Goal: Task Accomplishment & Management: Complete application form

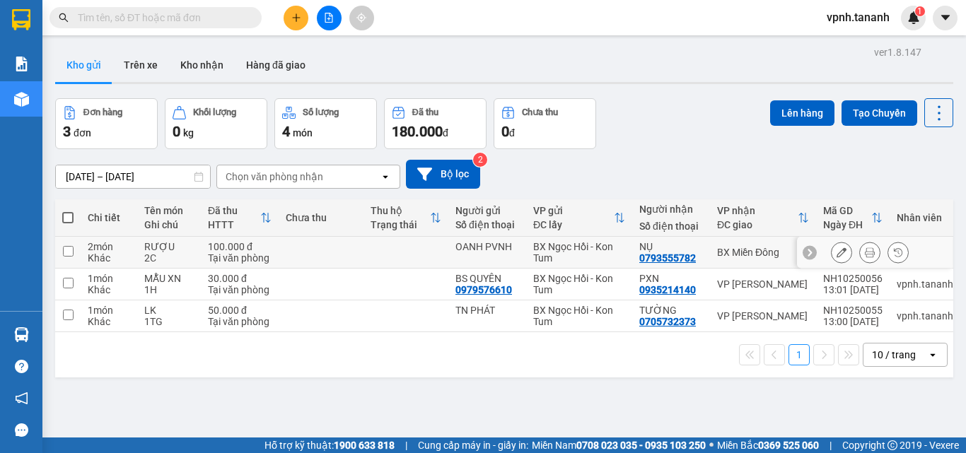
click at [69, 253] on input "checkbox" at bounding box center [68, 251] width 11 height 11
checkbox input "true"
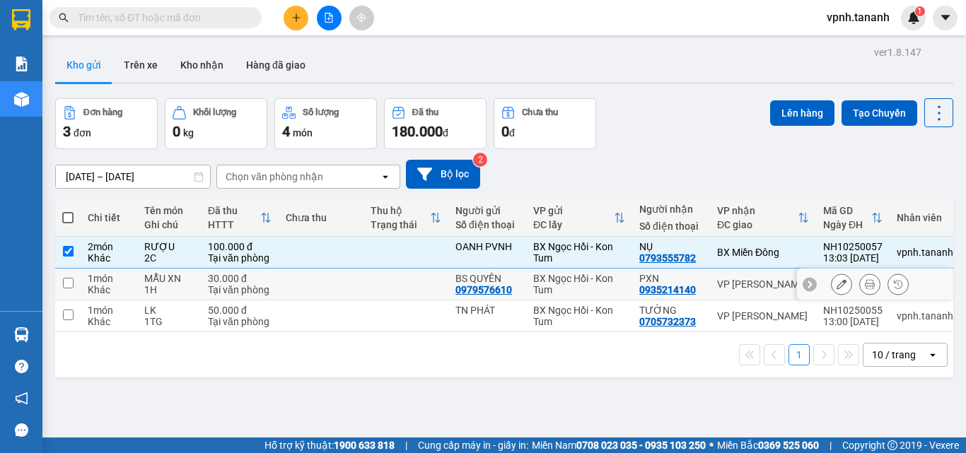
click at [69, 285] on input "checkbox" at bounding box center [68, 283] width 11 height 11
checkbox input "true"
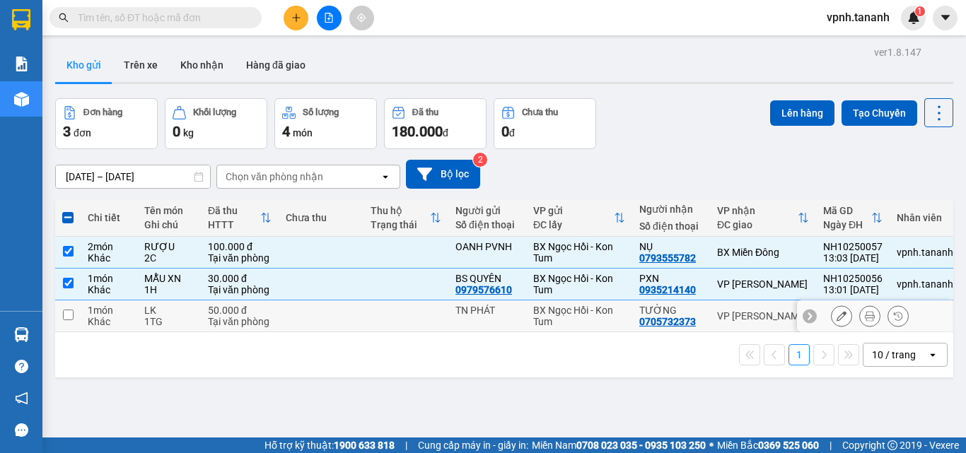
click at [69, 325] on td at bounding box center [67, 317] width 25 height 32
checkbox input "true"
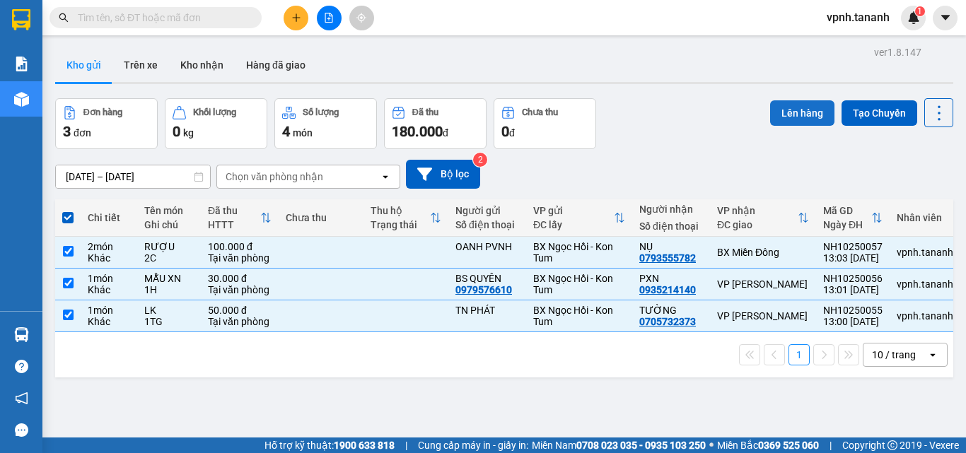
click at [802, 117] on button "Lên hàng" at bounding box center [802, 112] width 64 height 25
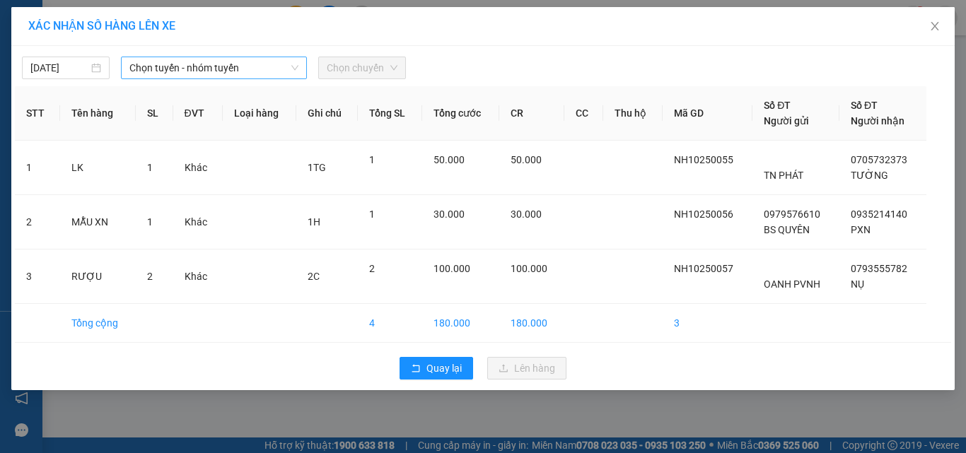
click at [254, 66] on span "Chọn tuyến - nhóm tuyến" at bounding box center [213, 67] width 169 height 21
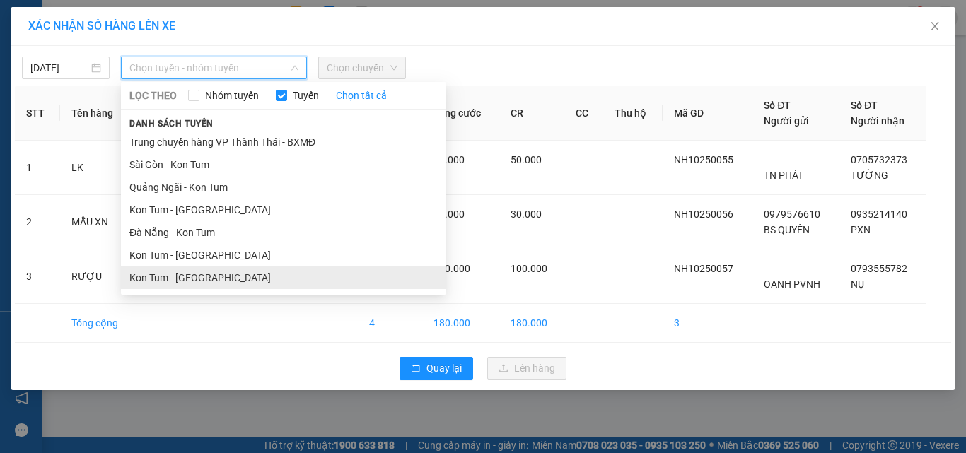
click at [207, 278] on li "Kon Tum - [GEOGRAPHIC_DATA]" at bounding box center [283, 278] width 325 height 23
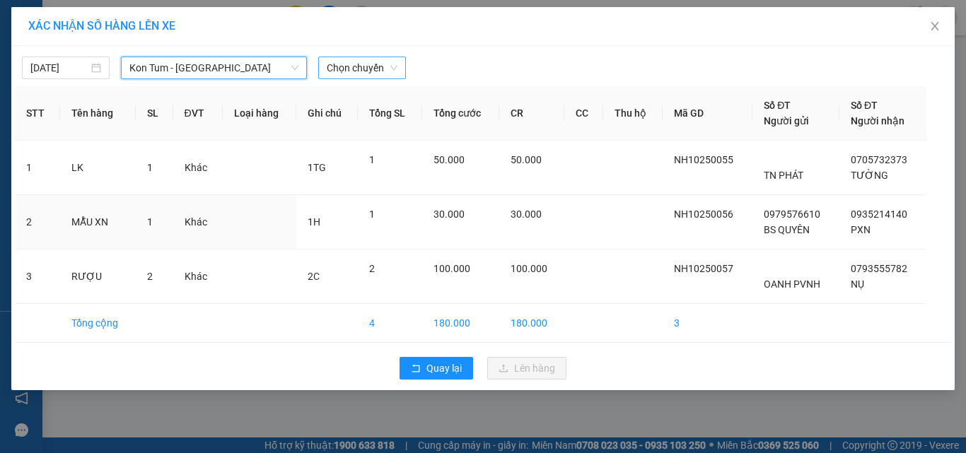
click at [371, 66] on span "Chọn chuyến" at bounding box center [362, 67] width 71 height 21
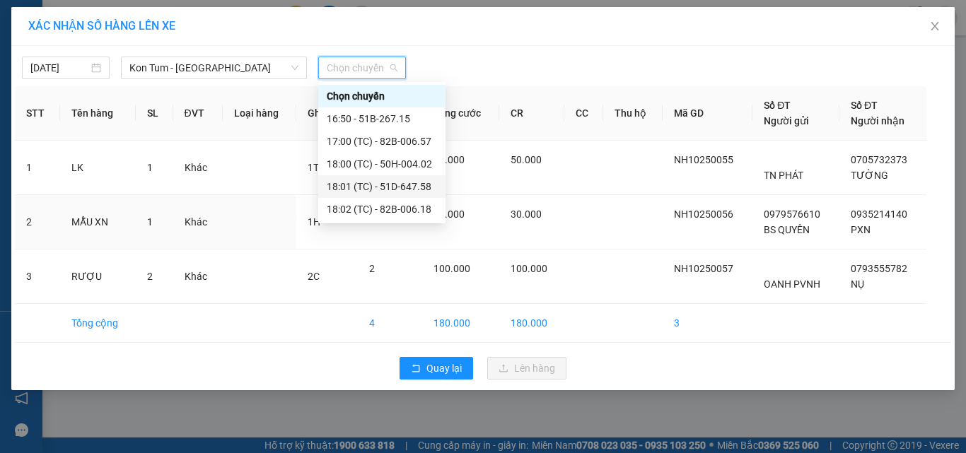
click at [395, 186] on div "18:01 (TC) - 51D-647.58" at bounding box center [382, 187] width 110 height 16
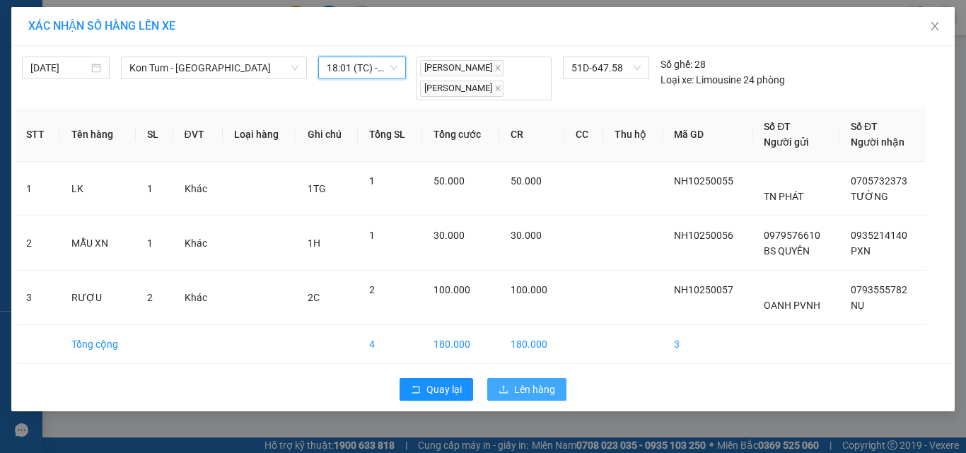
drag, startPoint x: 551, startPoint y: 394, endPoint x: 298, endPoint y: 145, distance: 354.6
click at [547, 390] on span "Lên hàng" at bounding box center [534, 390] width 41 height 16
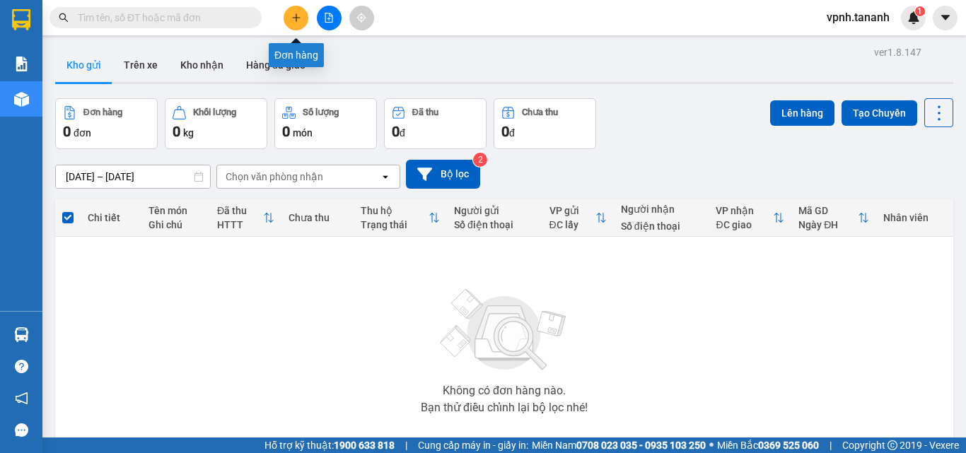
click at [299, 23] on button at bounding box center [296, 18] width 25 height 25
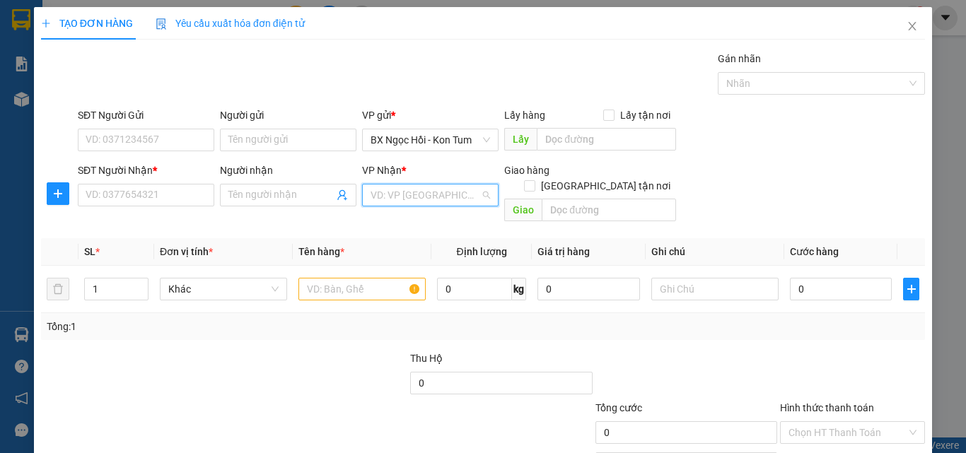
click at [420, 202] on input "search" at bounding box center [426, 195] width 110 height 21
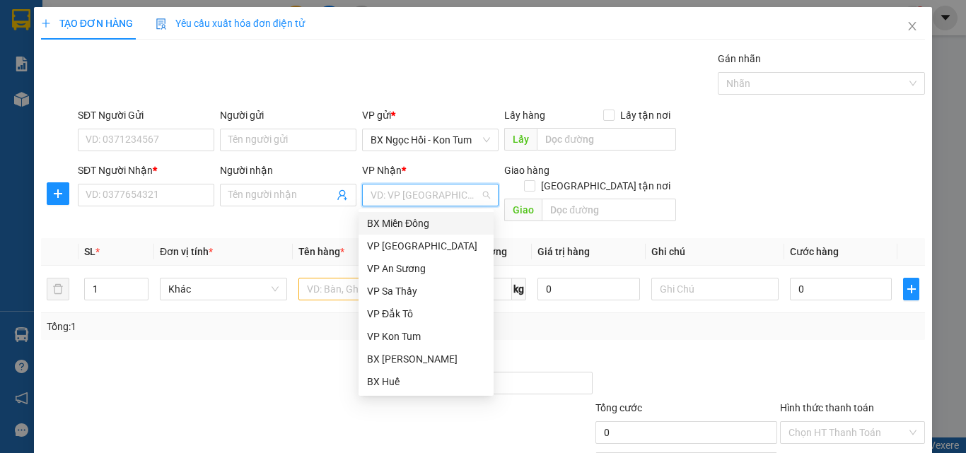
click at [432, 222] on div "BX Miền Đông" at bounding box center [426, 224] width 118 height 16
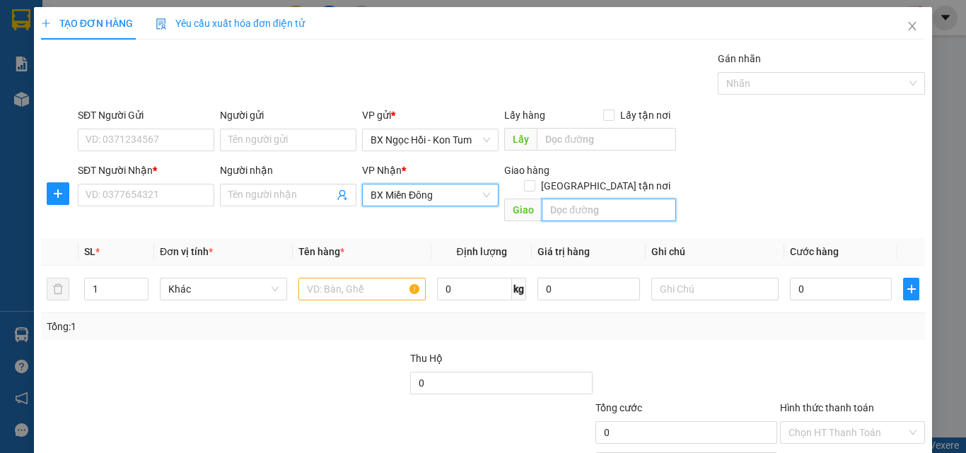
click at [554, 199] on input "text" at bounding box center [609, 210] width 134 height 23
type input "CẦU BAN TON/ BP"
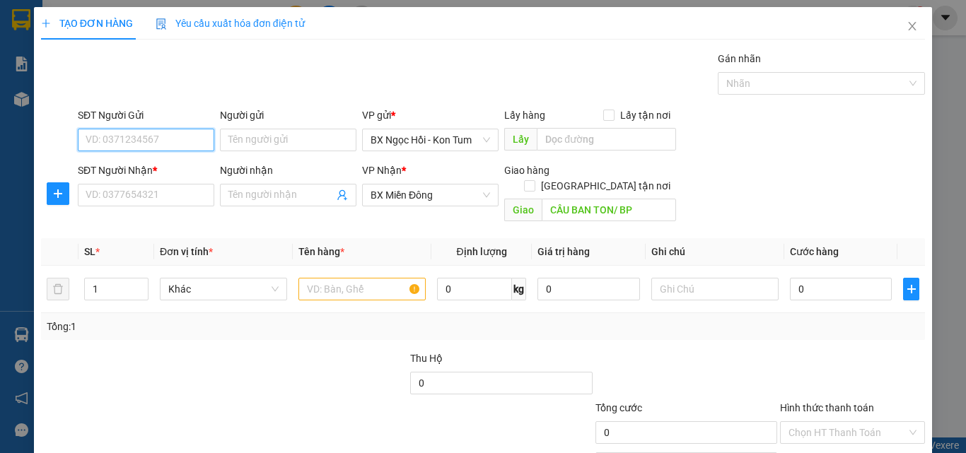
click at [156, 146] on input "SĐT Người Gửi" at bounding box center [146, 140] width 137 height 23
type input "0977153977"
click at [158, 169] on div "0977153977" at bounding box center [145, 169] width 118 height 16
type input "100.000"
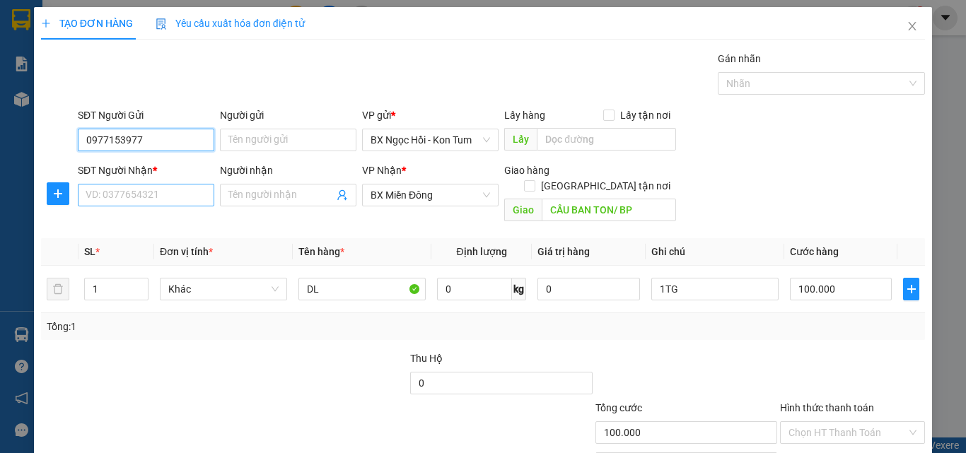
type input "0977153977"
click at [158, 198] on input "SĐT Người Nhận *" at bounding box center [146, 195] width 137 height 23
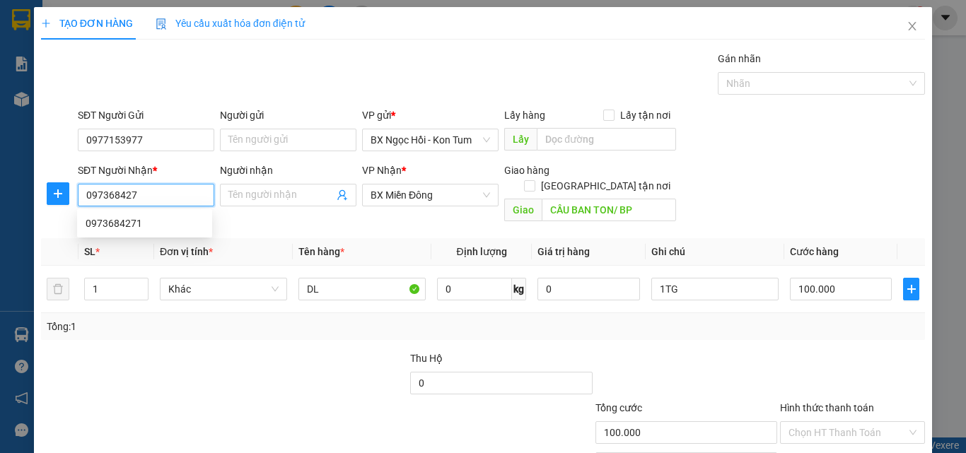
type input "0973684271"
click at [186, 220] on div "0973684271" at bounding box center [145, 224] width 118 height 16
type input "CẦU BAN TONG/ [GEOGRAPHIC_DATA]"
type input "50.000"
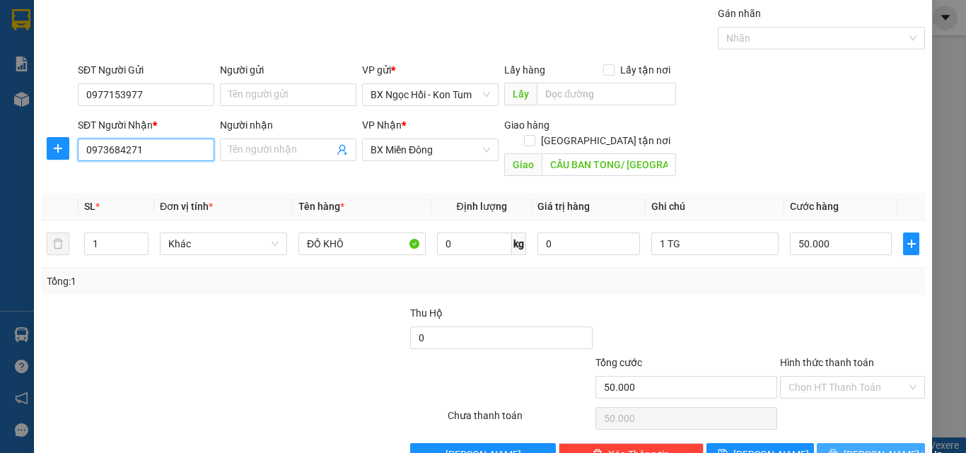
scroll to position [70, 0]
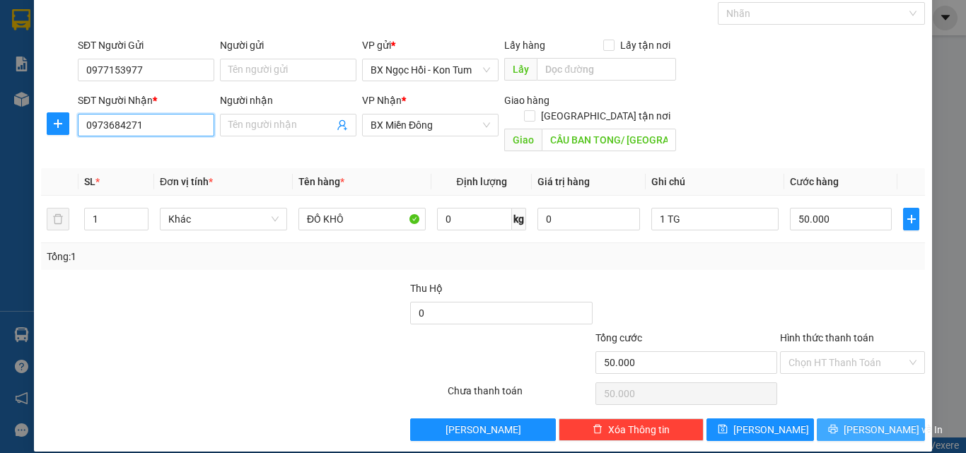
type input "0973684271"
click at [863, 422] on span "[PERSON_NAME] và In" at bounding box center [893, 430] width 99 height 16
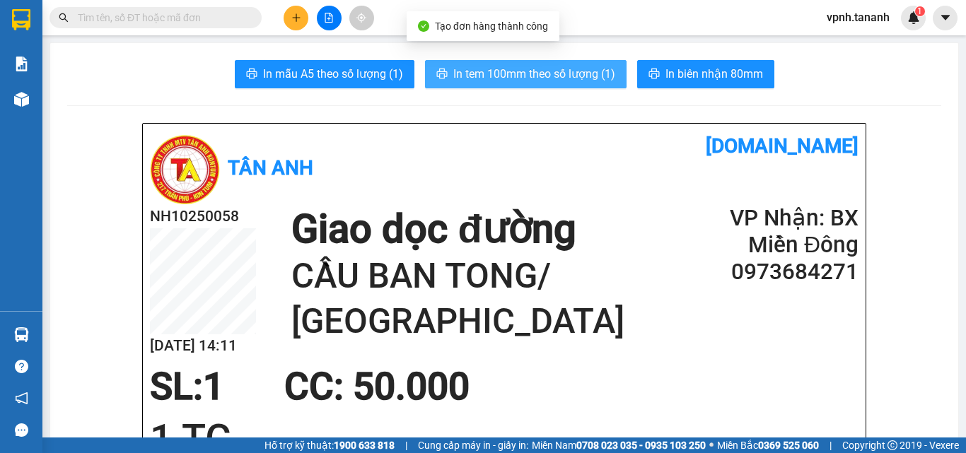
click at [508, 75] on span "In tem 100mm theo số lượng (1)" at bounding box center [534, 74] width 162 height 18
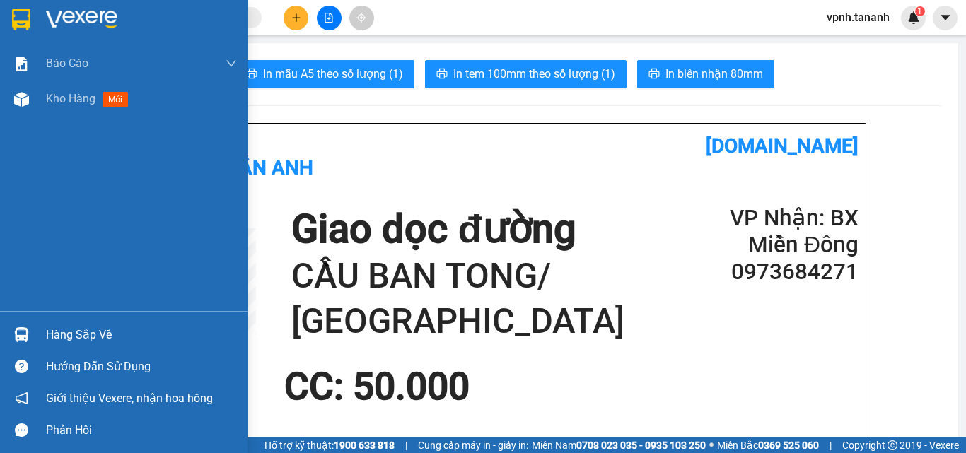
click at [8, 16] on div at bounding box center [124, 23] width 248 height 46
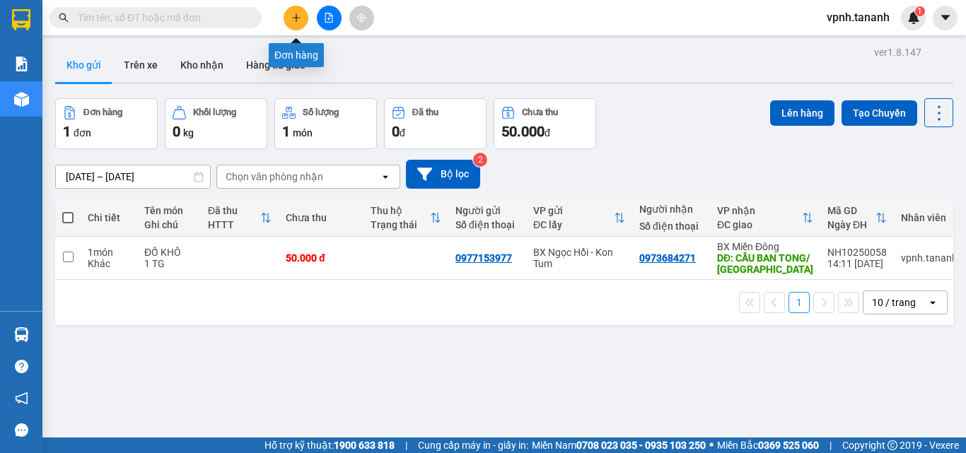
click at [291, 20] on icon "plus" at bounding box center [296, 18] width 10 height 10
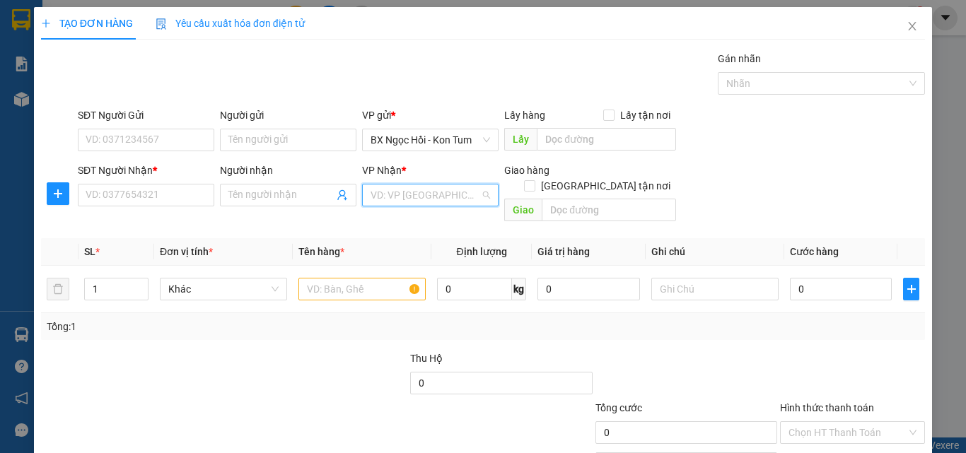
click at [417, 191] on input "search" at bounding box center [426, 195] width 110 height 21
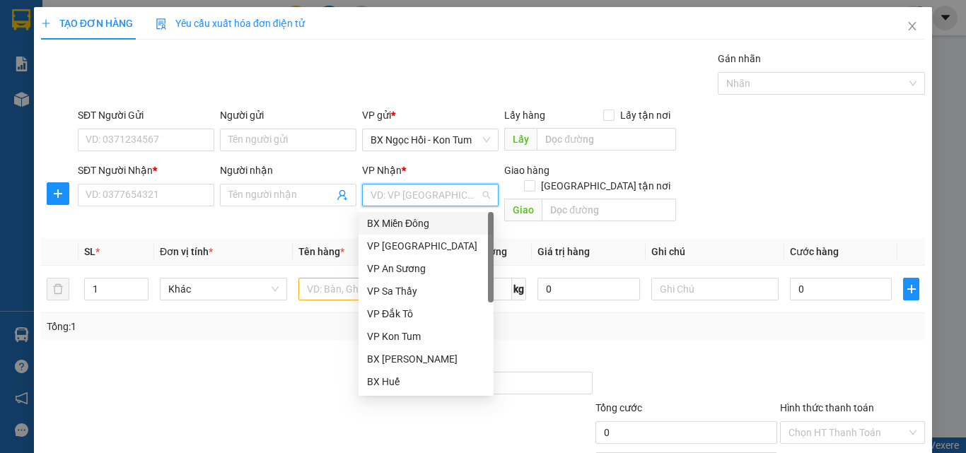
click at [413, 219] on div "BX Miền Đông" at bounding box center [426, 224] width 118 height 16
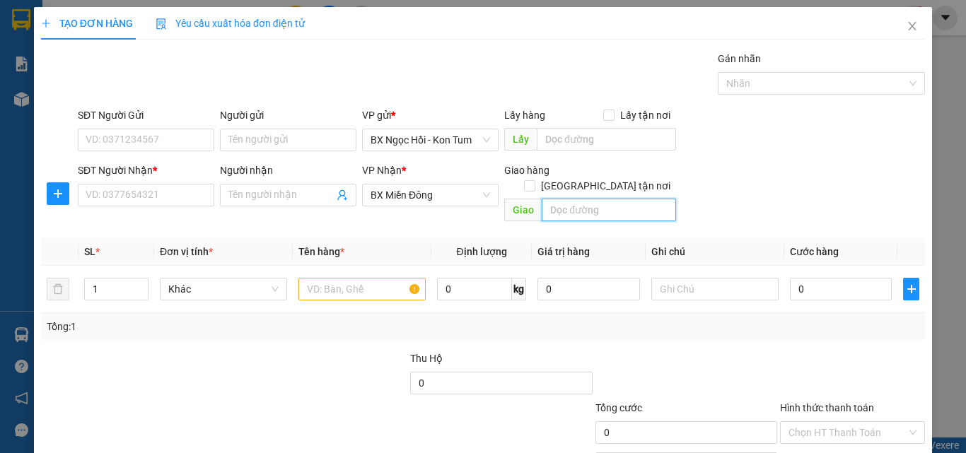
drag, startPoint x: 565, startPoint y: 197, endPoint x: 574, endPoint y: 195, distance: 9.6
click at [567, 199] on input "text" at bounding box center [609, 210] width 134 height 23
type input "CẦU 14/ ĐĂK NÔNG"
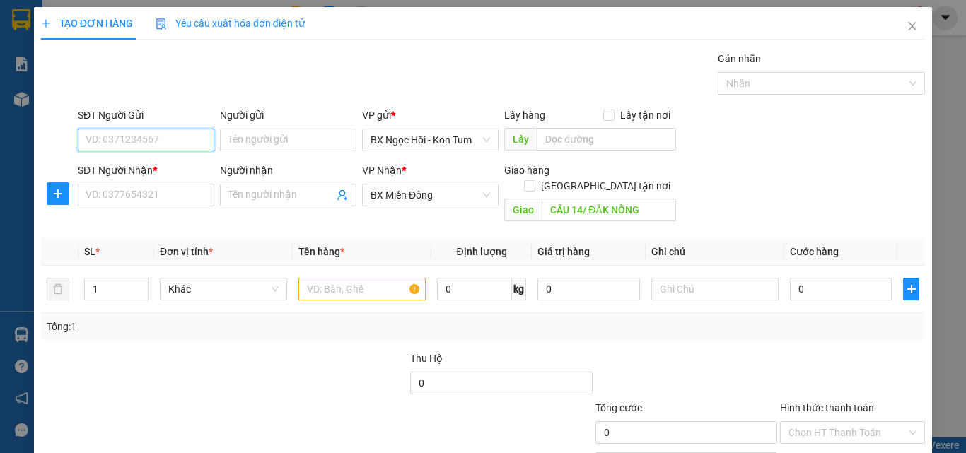
click at [187, 141] on input "SĐT Người Gửi" at bounding box center [146, 140] width 137 height 23
type input "0977153977"
click at [182, 174] on div "0977153977" at bounding box center [145, 169] width 118 height 16
type input "50.000"
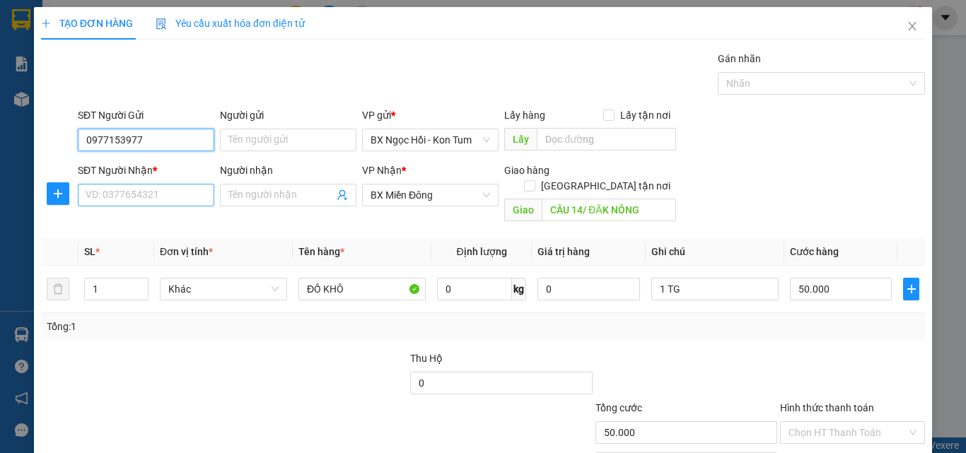
type input "0977153977"
click at [165, 192] on input "SĐT Người Nhận *" at bounding box center [146, 195] width 137 height 23
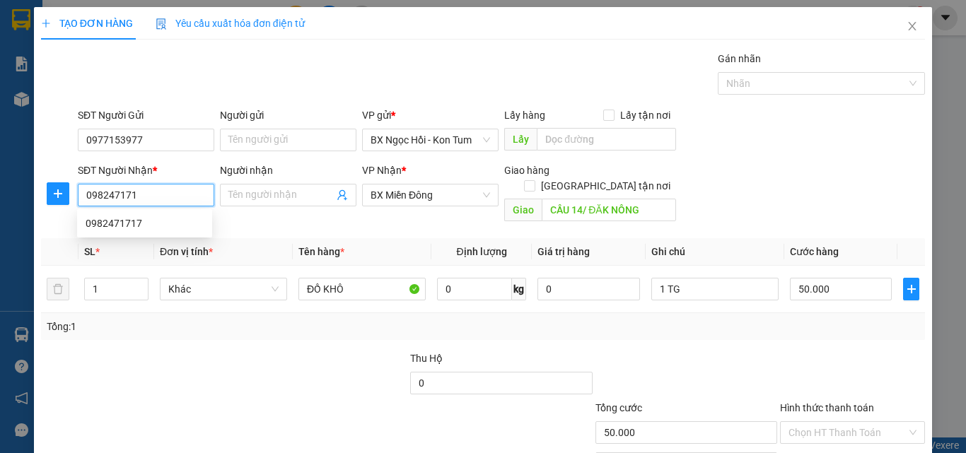
type input "0982471717"
click at [128, 226] on div "0982471717" at bounding box center [145, 224] width 118 height 16
type input "CẦU 14/ĐĂK NÔNG"
type input "400.000"
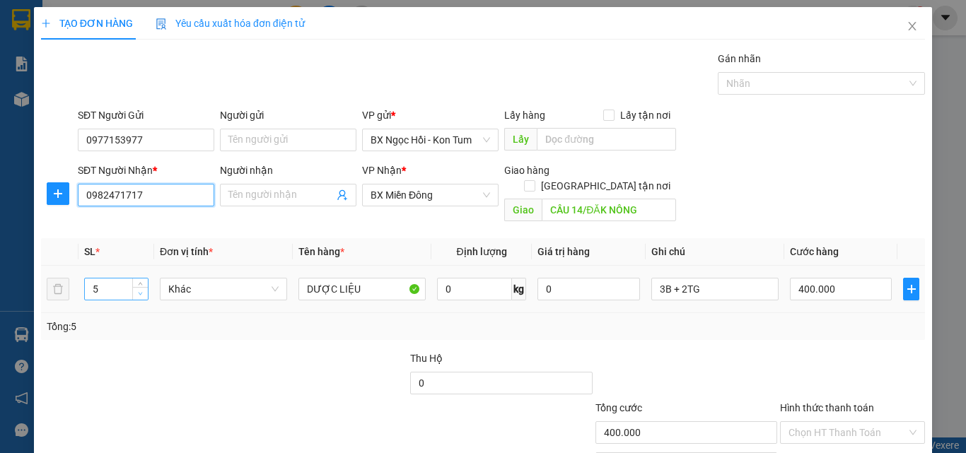
type input "0982471717"
click at [142, 290] on span "down" at bounding box center [141, 294] width 8 height 8
type input "1"
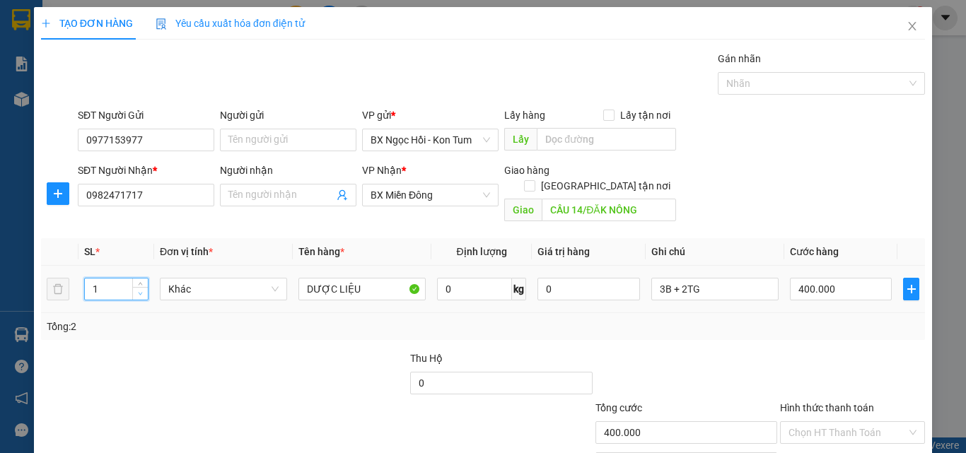
click at [142, 290] on span "down" at bounding box center [141, 294] width 8 height 8
click at [741, 278] on input "3B + 2TG" at bounding box center [714, 289] width 127 height 23
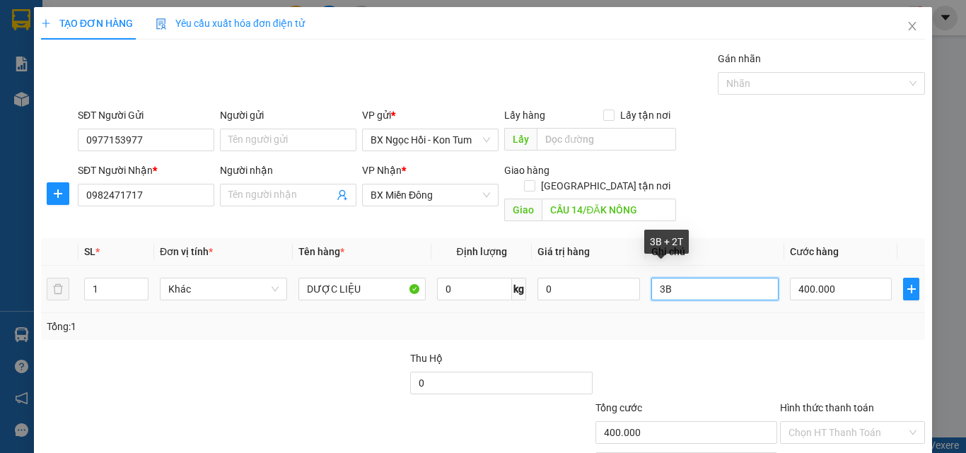
type input "3"
type input "1B"
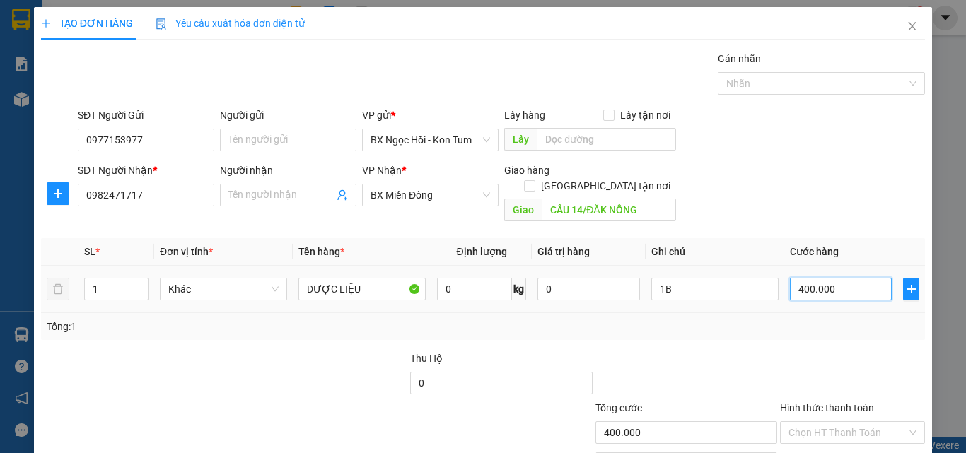
click at [835, 278] on input "400.000" at bounding box center [841, 289] width 102 height 23
type input "0"
type input "8"
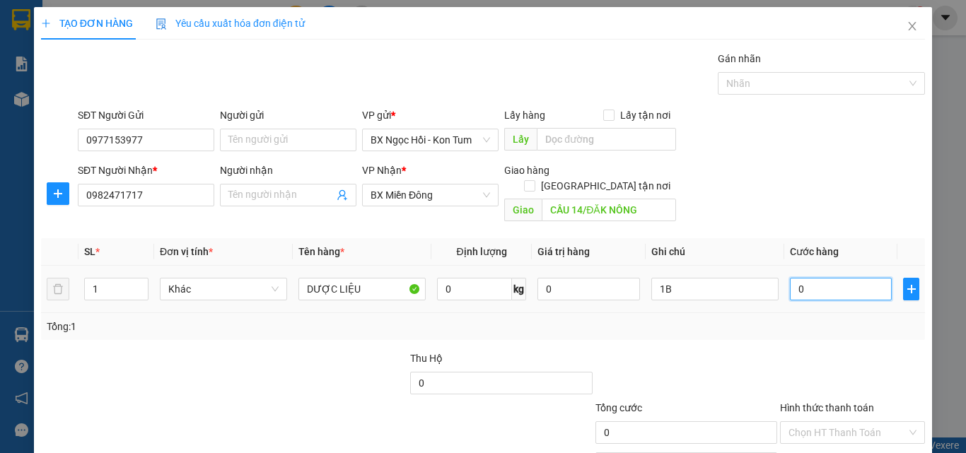
type input "8"
type input "080"
type input "80"
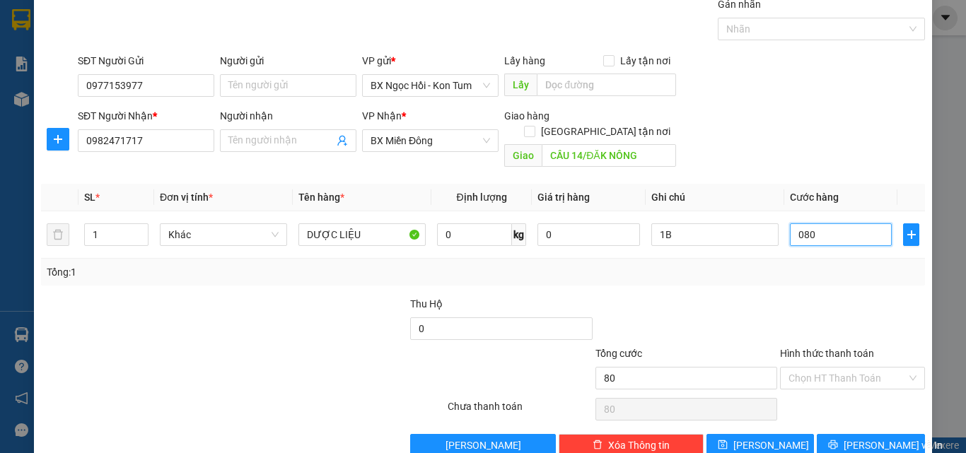
scroll to position [70, 0]
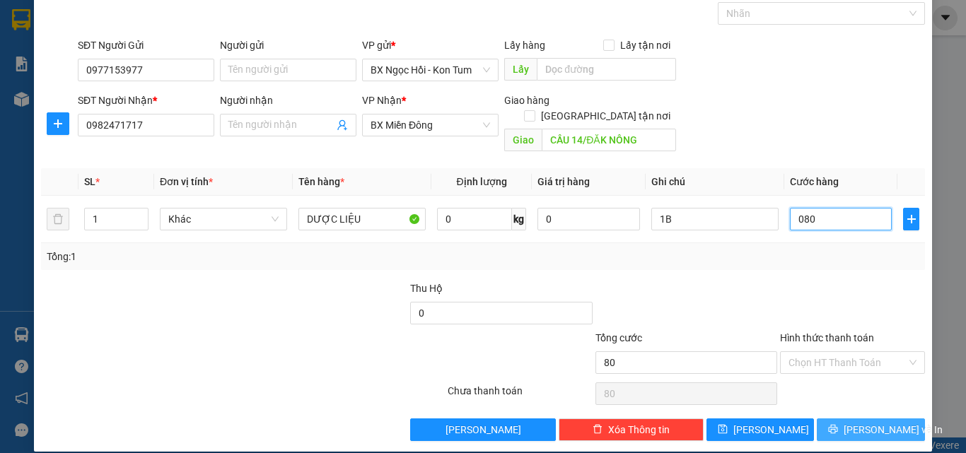
type input "080"
type input "80.000"
click at [850, 419] on button "[PERSON_NAME] và In" at bounding box center [871, 430] width 108 height 23
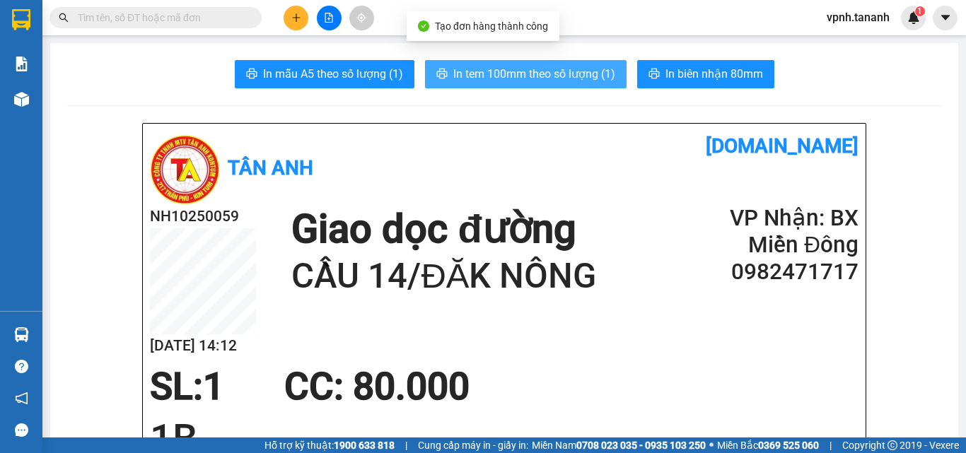
click at [480, 79] on span "In tem 100mm theo số lượng (1)" at bounding box center [534, 74] width 162 height 18
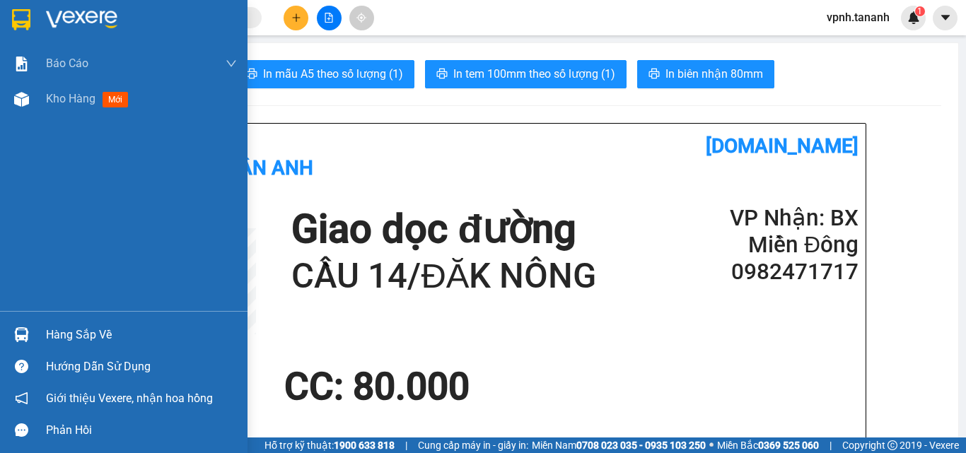
click at [16, 10] on img at bounding box center [21, 19] width 18 height 21
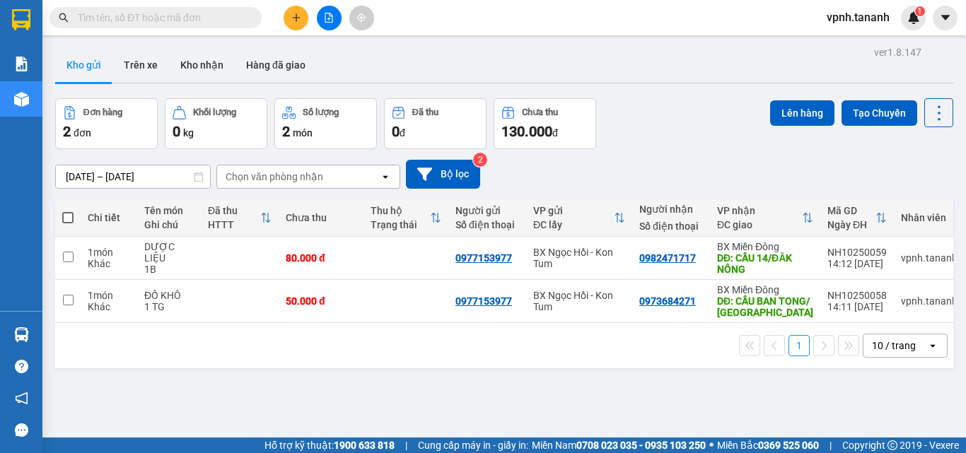
click at [298, 20] on icon "plus" at bounding box center [296, 18] width 10 height 10
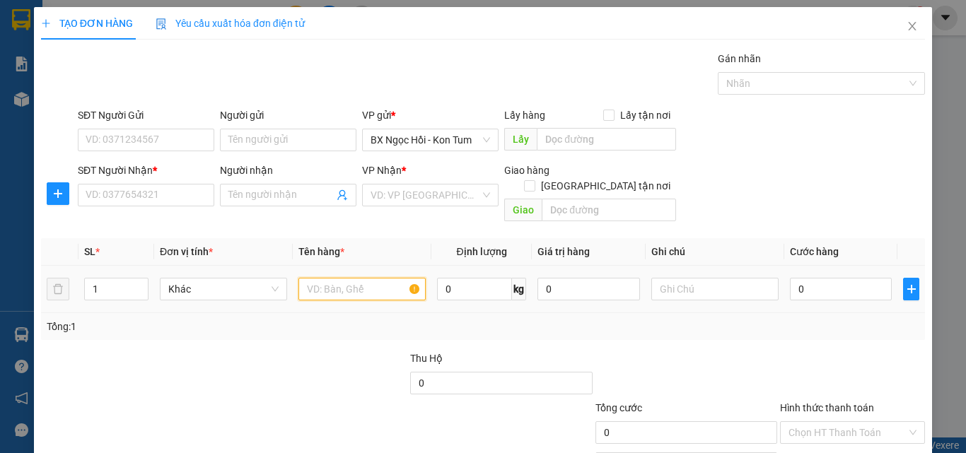
click at [331, 278] on input "text" at bounding box center [361, 289] width 127 height 23
type input "MẪU"
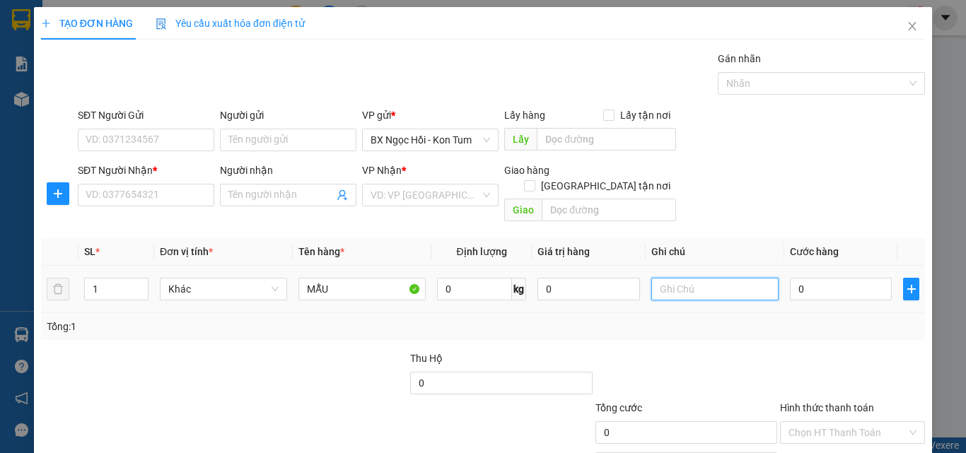
click at [657, 278] on input "text" at bounding box center [714, 289] width 127 height 23
type input "1H"
click at [803, 279] on input "0" at bounding box center [841, 289] width 102 height 23
type input "03"
type input "3"
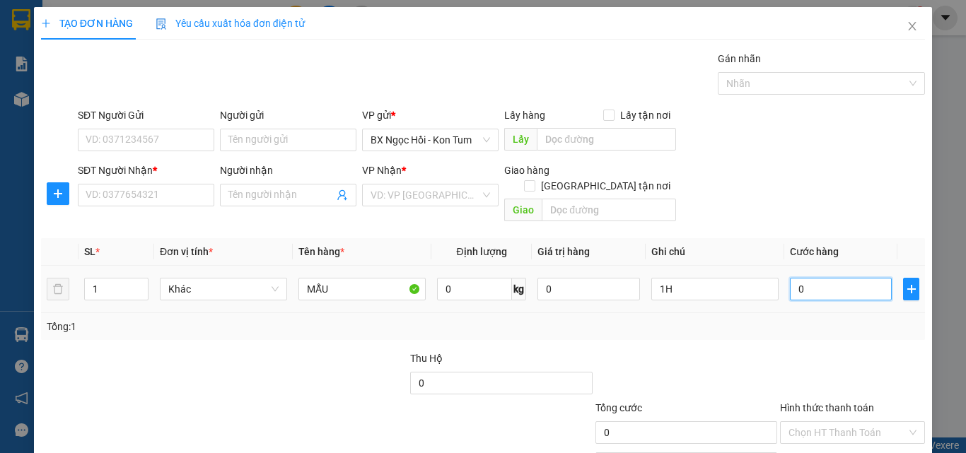
type input "3"
type input "030"
type input "30"
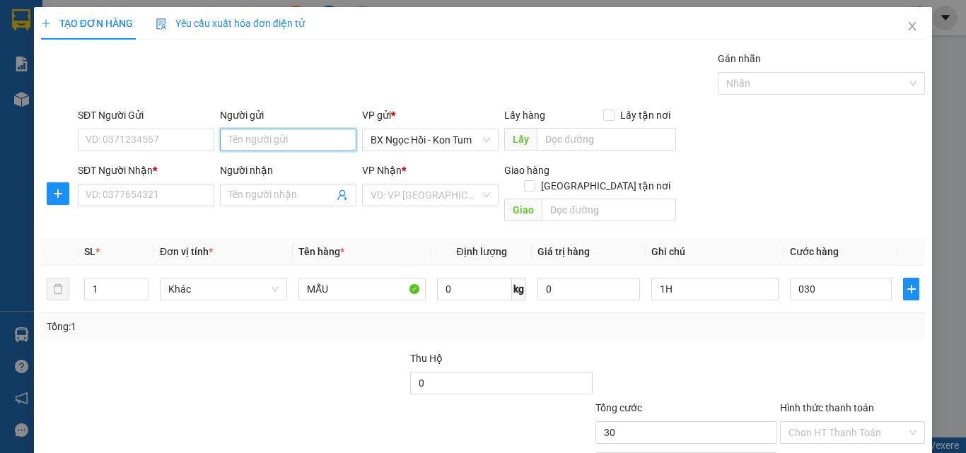
type input "30.000"
click at [236, 137] on input "Người gửi" at bounding box center [288, 140] width 137 height 23
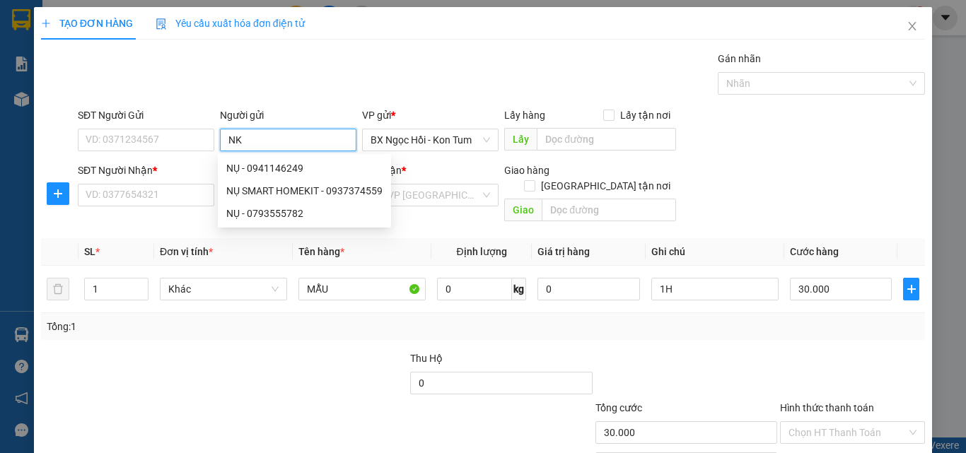
type input "NK B"
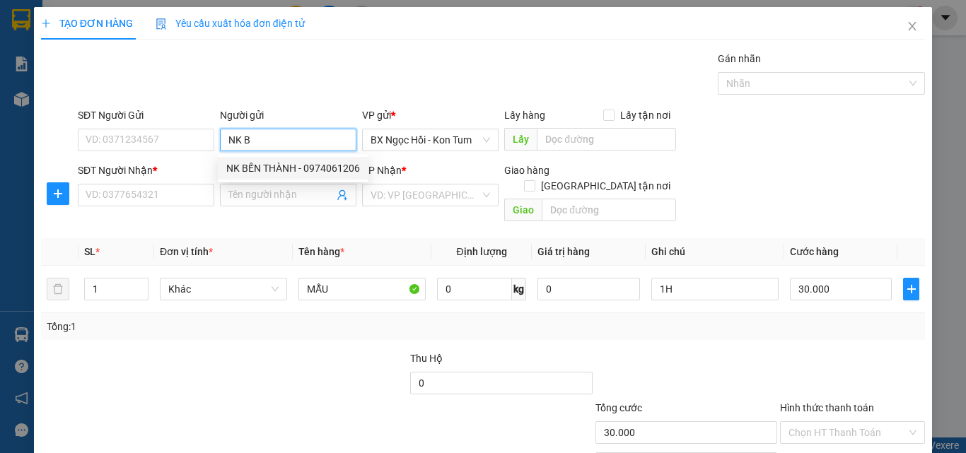
click at [253, 175] on div "NK BẾN THÀNH - 0974061206" at bounding box center [293, 169] width 134 height 16
type input "0974061206"
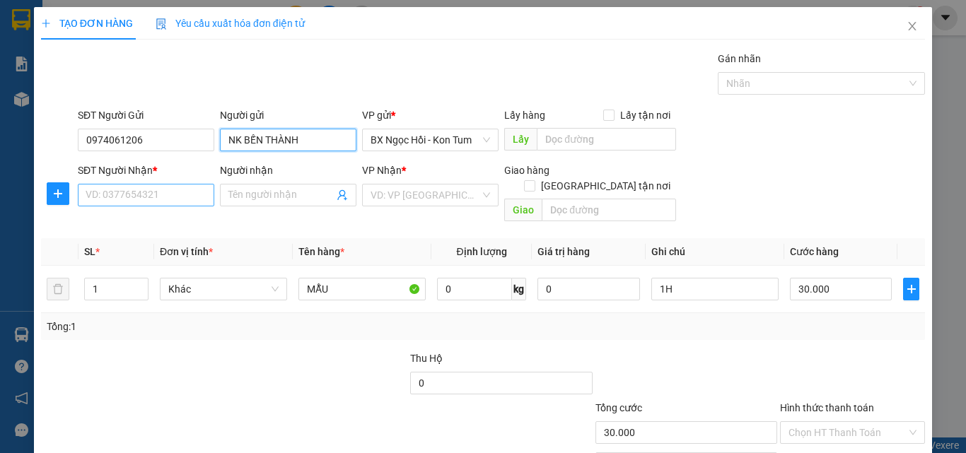
type input "NK BẾN THÀNH"
click at [169, 199] on input "SĐT Người Nhận *" at bounding box center [146, 195] width 137 height 23
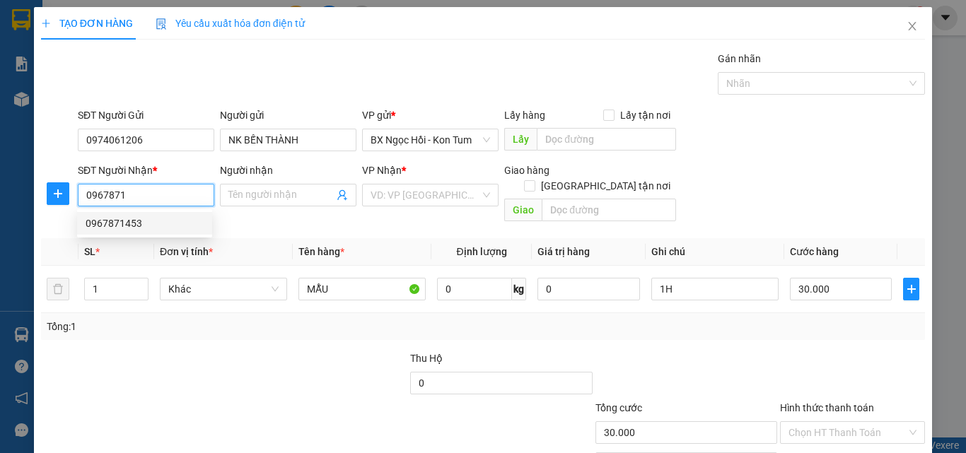
click at [176, 213] on div "0967871453" at bounding box center [144, 223] width 135 height 23
type input "0967871453"
type input "40.000"
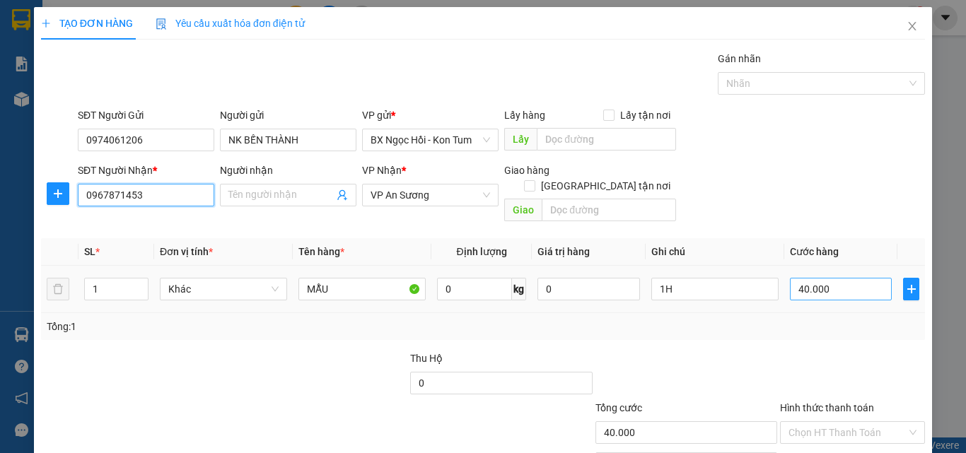
type input "0967871453"
click at [836, 278] on input "40.000" at bounding box center [841, 289] width 102 height 23
type input "0"
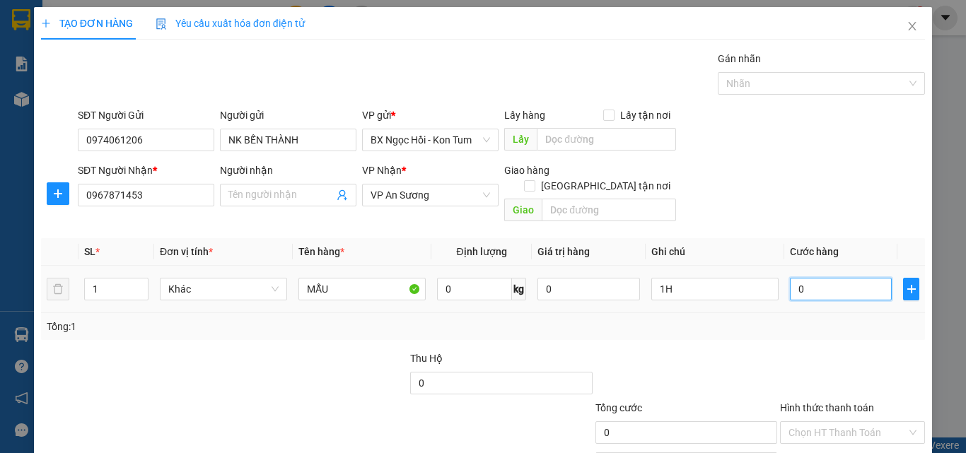
type input "3"
type input "03"
type input "30"
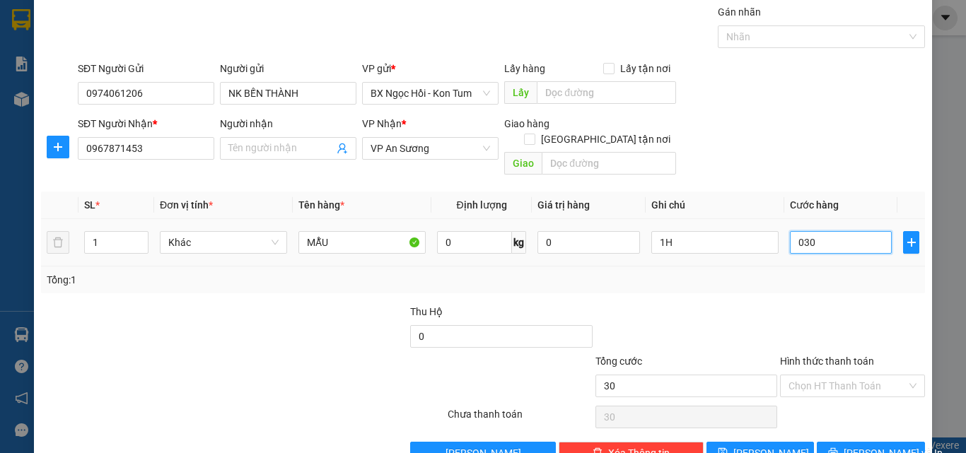
scroll to position [70, 0]
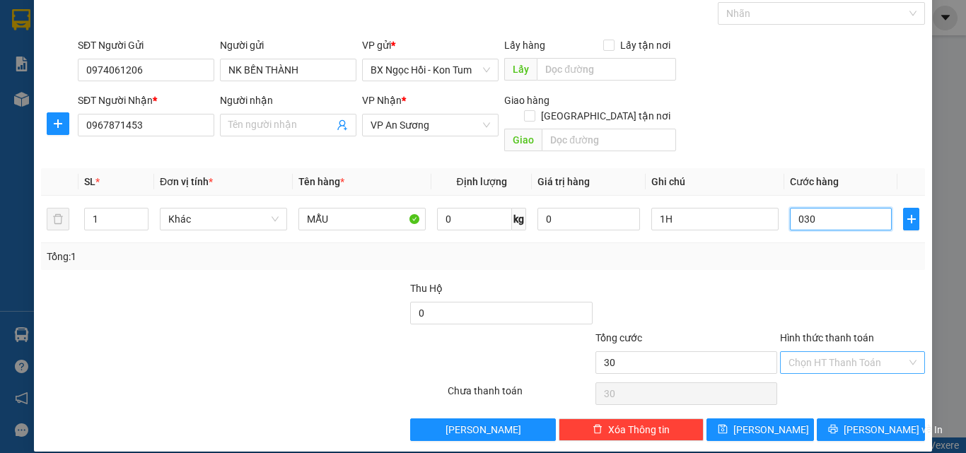
type input "030"
click at [824, 352] on input "Hình thức thanh toán" at bounding box center [848, 362] width 118 height 21
type input "30.000"
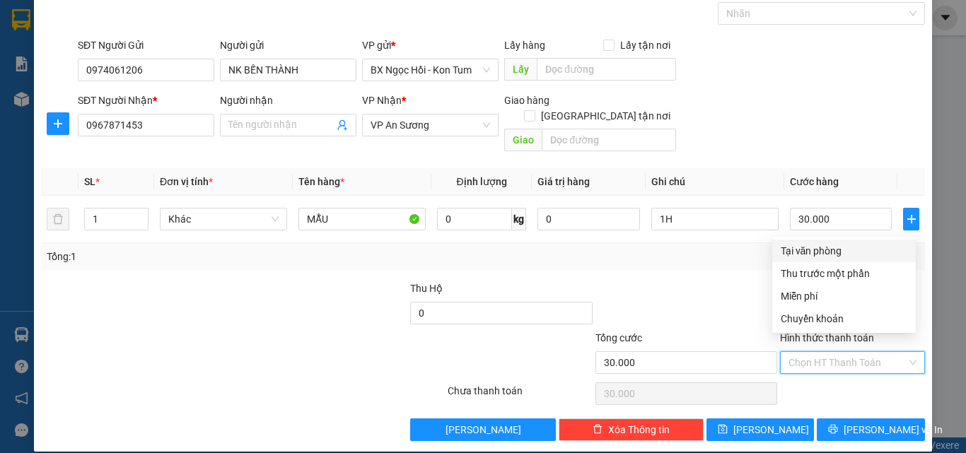
click at [823, 249] on div "Tại văn phòng" at bounding box center [844, 251] width 127 height 16
type input "0"
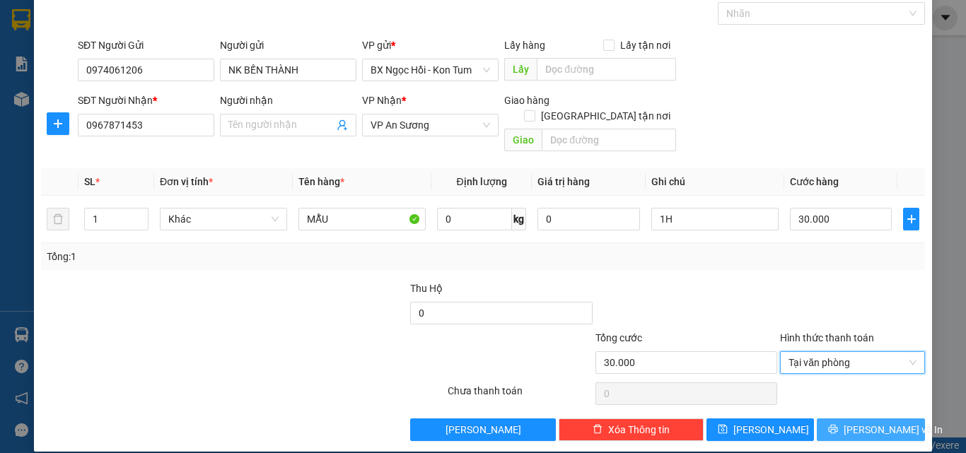
click at [869, 422] on span "[PERSON_NAME] và In" at bounding box center [893, 430] width 99 height 16
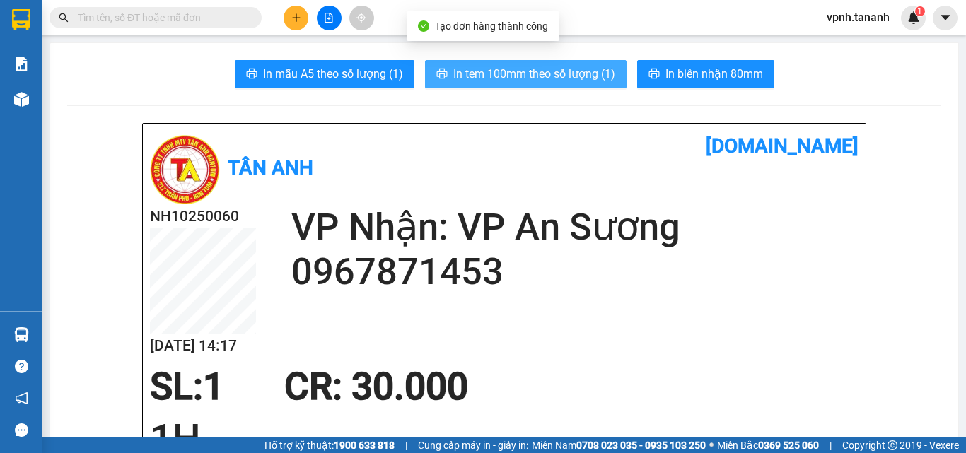
click at [462, 78] on span "In tem 100mm theo số lượng (1)" at bounding box center [534, 74] width 162 height 18
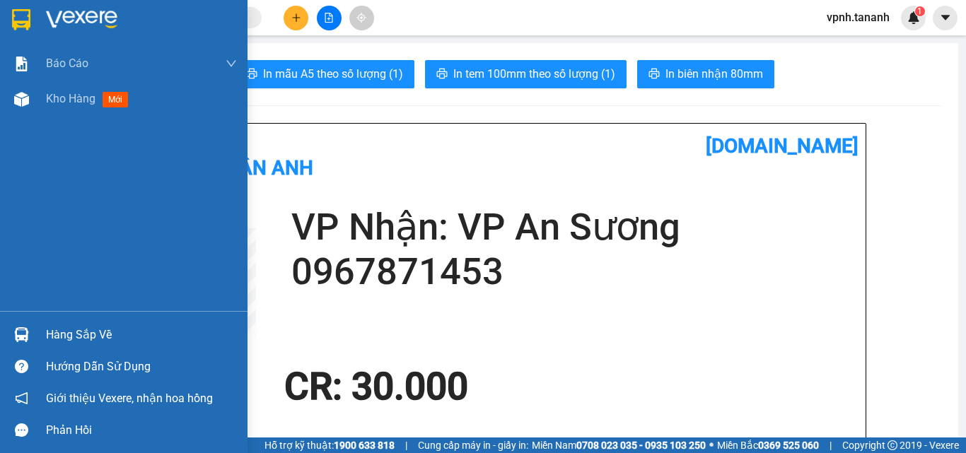
click at [19, 17] on img at bounding box center [21, 19] width 18 height 21
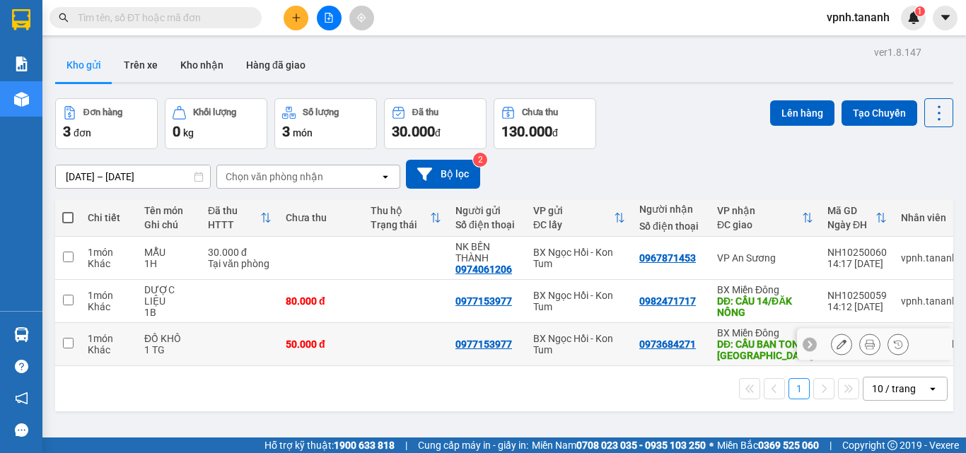
click at [72, 344] on input "checkbox" at bounding box center [68, 343] width 11 height 11
checkbox input "true"
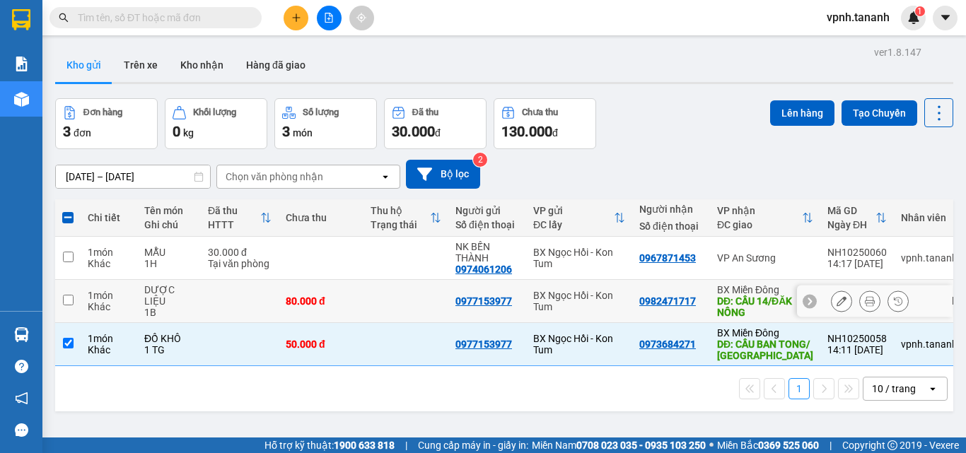
click at [58, 303] on td at bounding box center [67, 301] width 25 height 43
checkbox input "true"
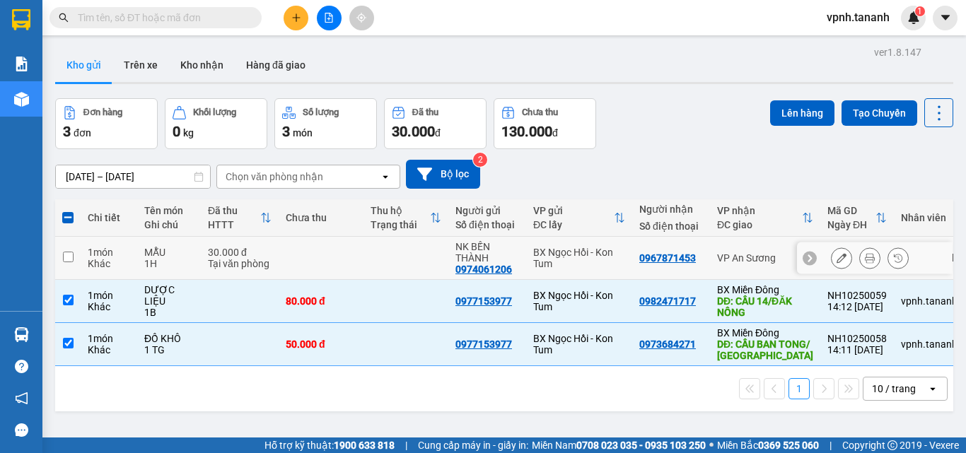
click at [66, 262] on input "checkbox" at bounding box center [68, 257] width 11 height 11
checkbox input "true"
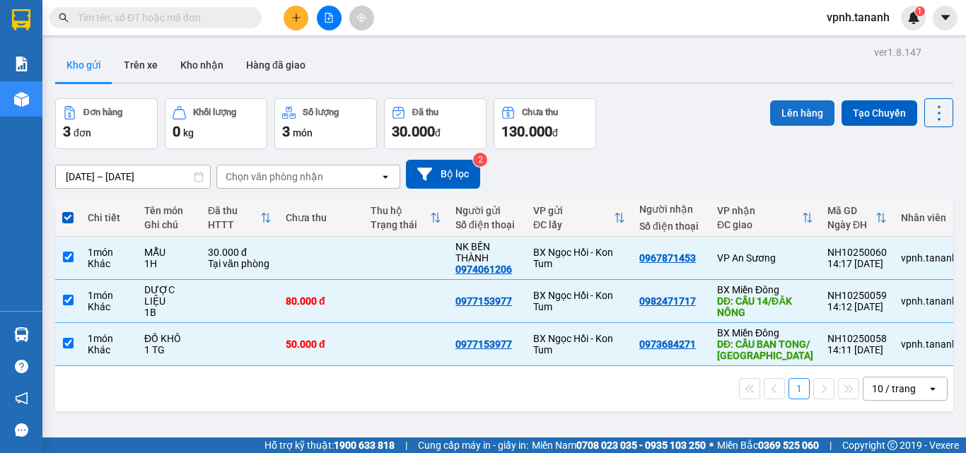
click at [791, 112] on button "Lên hàng" at bounding box center [802, 112] width 64 height 25
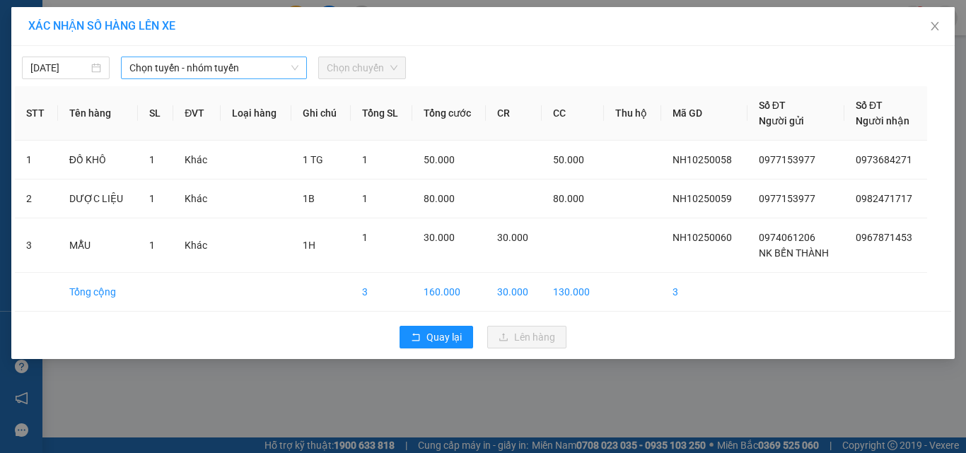
click at [276, 66] on span "Chọn tuyến - nhóm tuyến" at bounding box center [213, 67] width 169 height 21
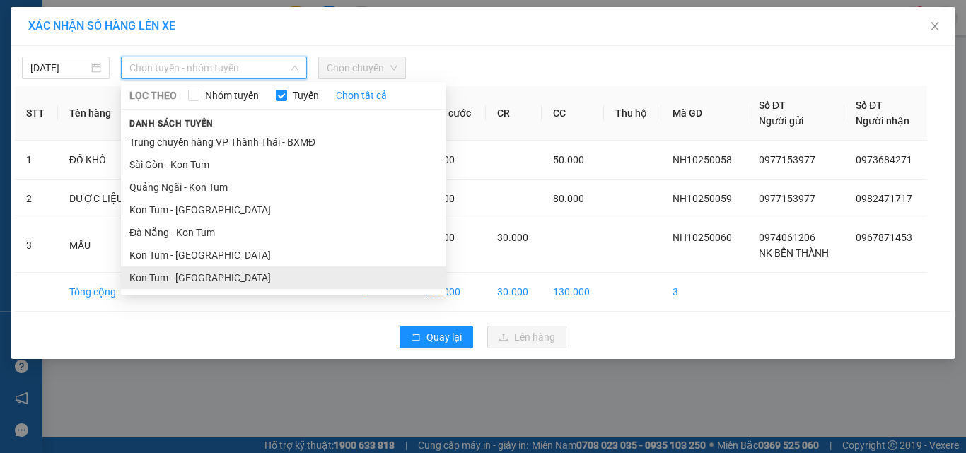
click at [238, 277] on li "Kon Tum - [GEOGRAPHIC_DATA]" at bounding box center [283, 278] width 325 height 23
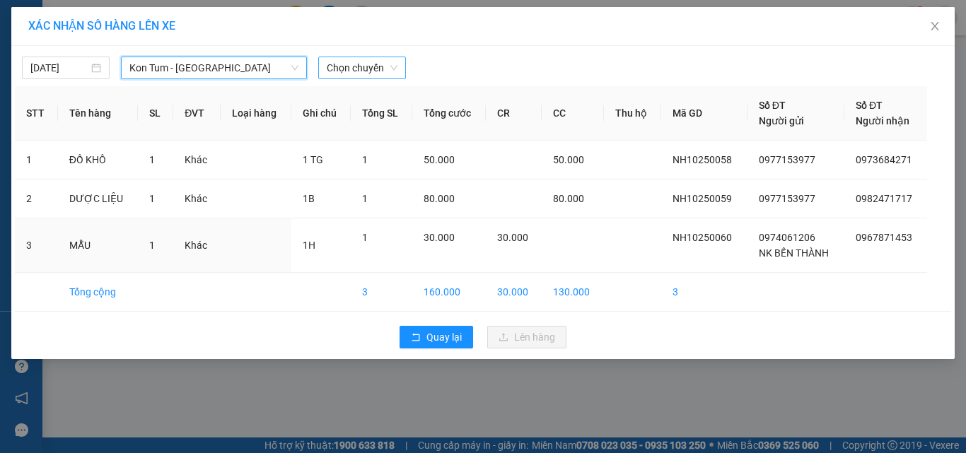
click at [360, 71] on span "Chọn chuyến" at bounding box center [362, 67] width 71 height 21
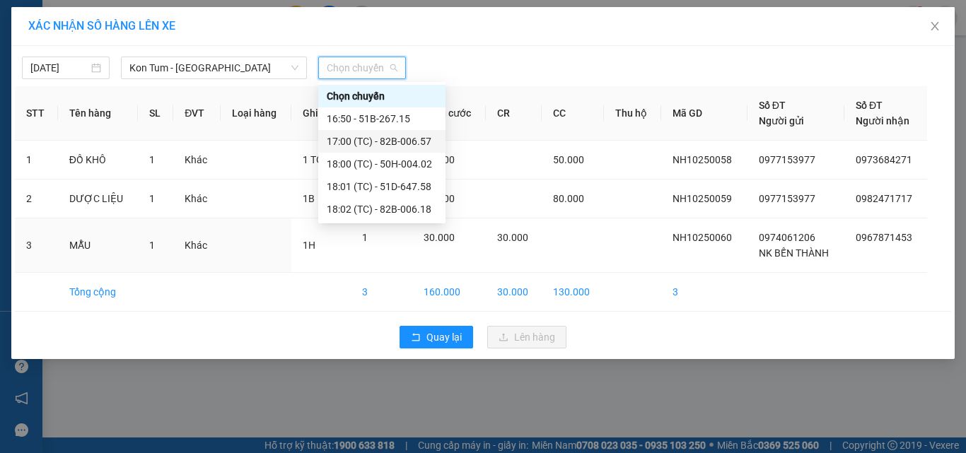
click at [383, 139] on div "17:00 (TC) - 82B-006.57" at bounding box center [382, 142] width 110 height 16
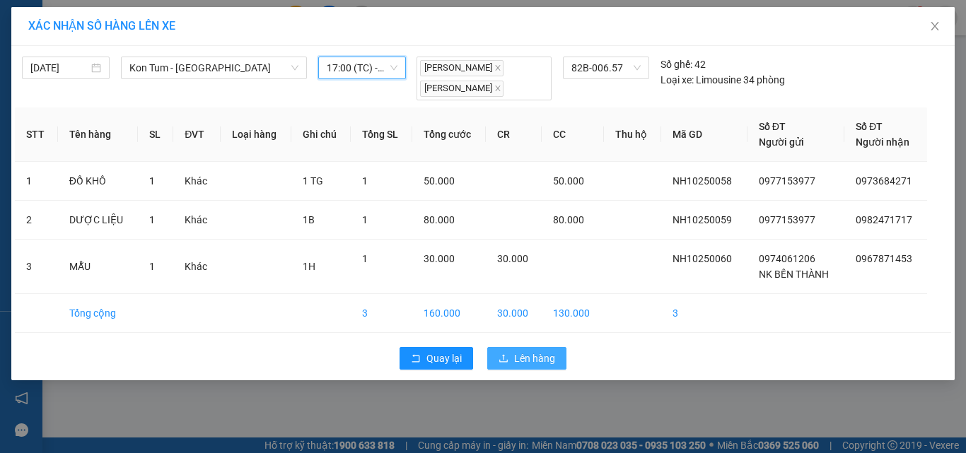
click at [529, 354] on span "Lên hàng" at bounding box center [534, 359] width 41 height 16
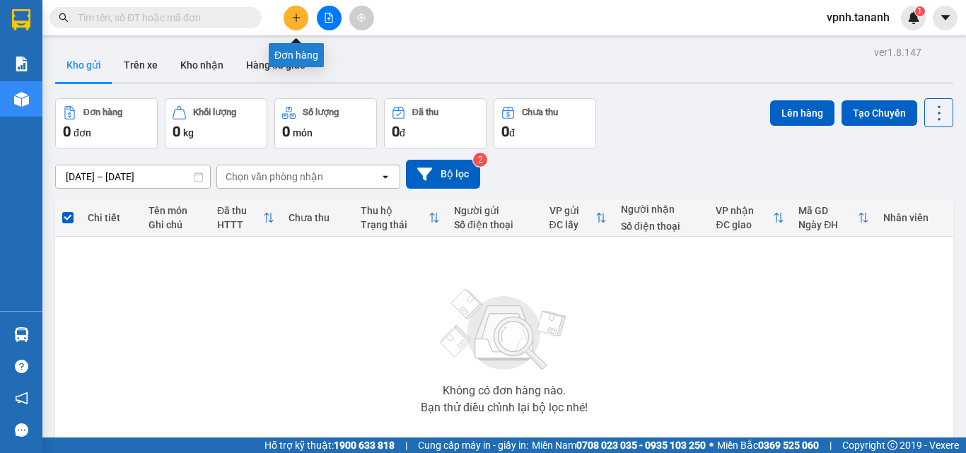
click at [294, 17] on icon "plus" at bounding box center [296, 18] width 10 height 10
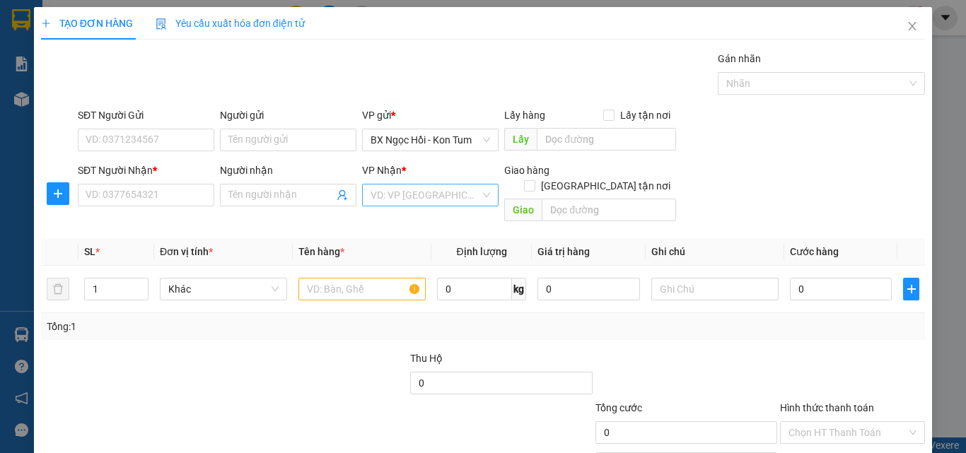
drag, startPoint x: 405, startPoint y: 168, endPoint x: 403, endPoint y: 192, distance: 23.4
click at [408, 173] on div "VP Nhận *" at bounding box center [430, 171] width 137 height 16
click at [403, 192] on input "search" at bounding box center [426, 195] width 110 height 21
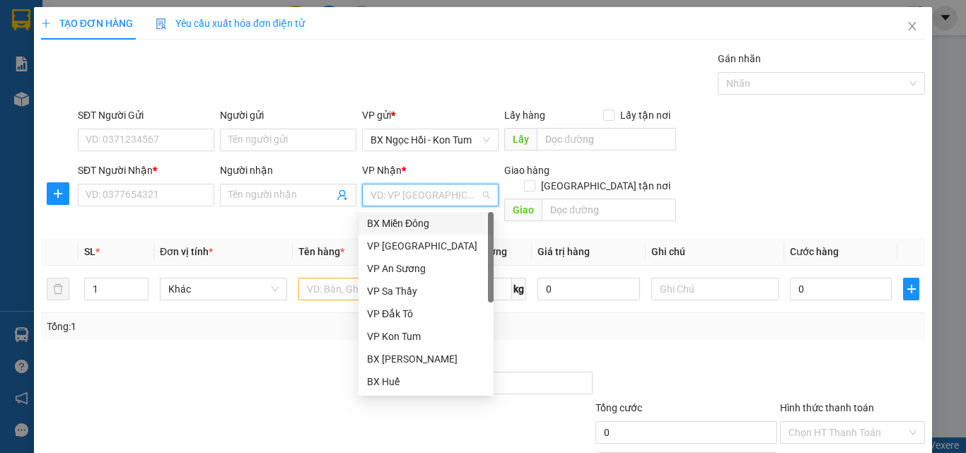
click at [406, 217] on div "BX Miền Đông" at bounding box center [426, 224] width 118 height 16
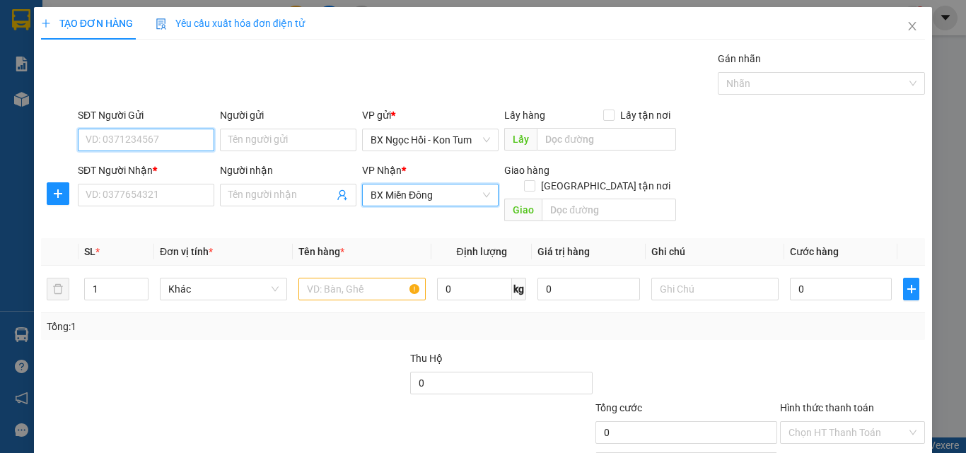
click at [168, 146] on input "SĐT Người Gửi" at bounding box center [146, 140] width 137 height 23
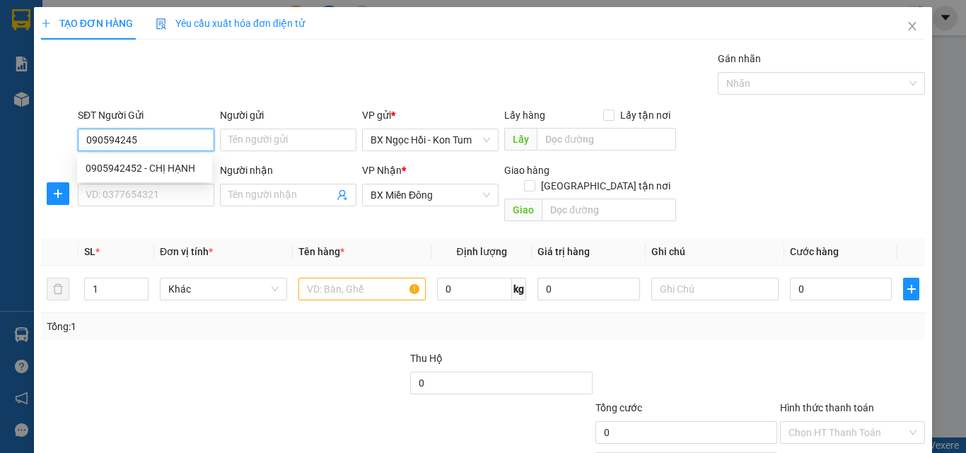
type input "0905942452"
click at [171, 166] on div "0905942452 - CHỊ HẠNH" at bounding box center [145, 169] width 118 height 16
type input "CHỊ HẠNH"
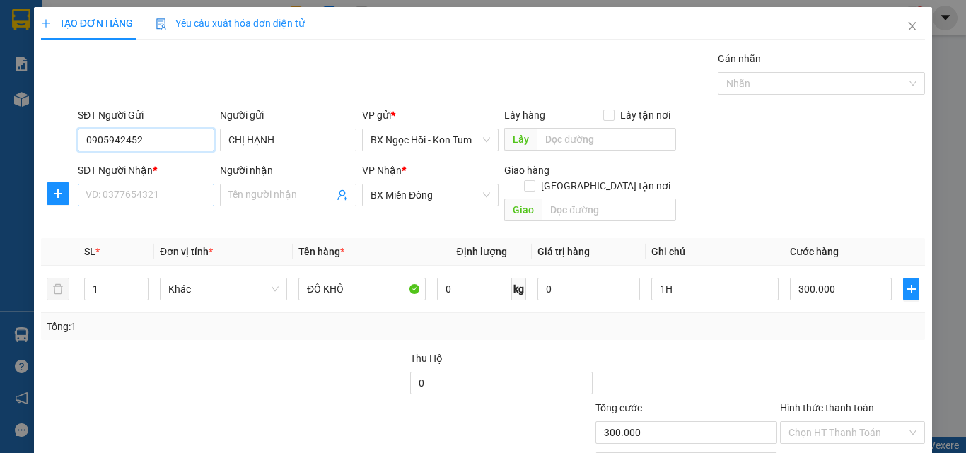
type input "300.000"
type input "0905942452"
click at [185, 199] on input "SĐT Người Nhận *" at bounding box center [146, 195] width 137 height 23
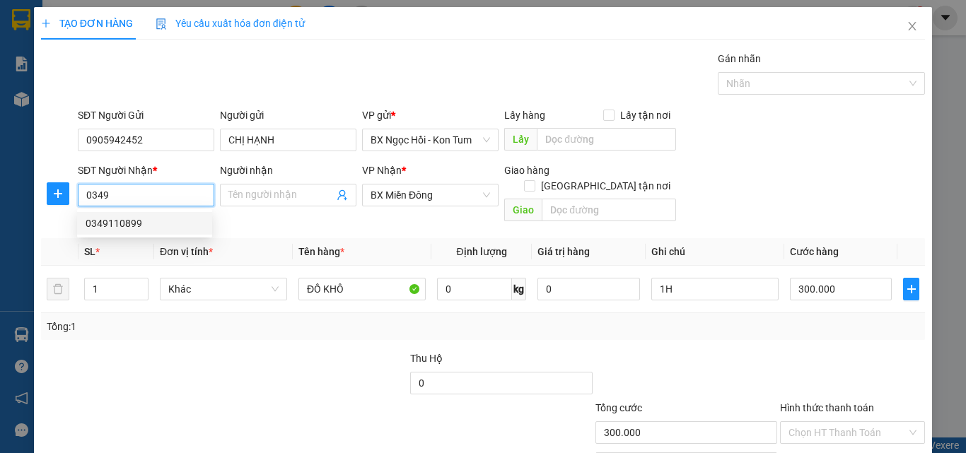
click at [148, 226] on div "0349110899" at bounding box center [145, 224] width 118 height 16
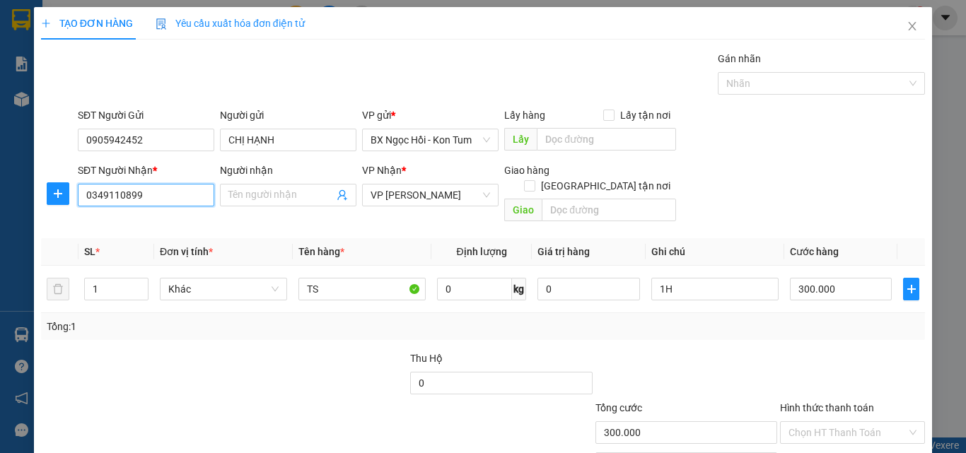
scroll to position [70, 0]
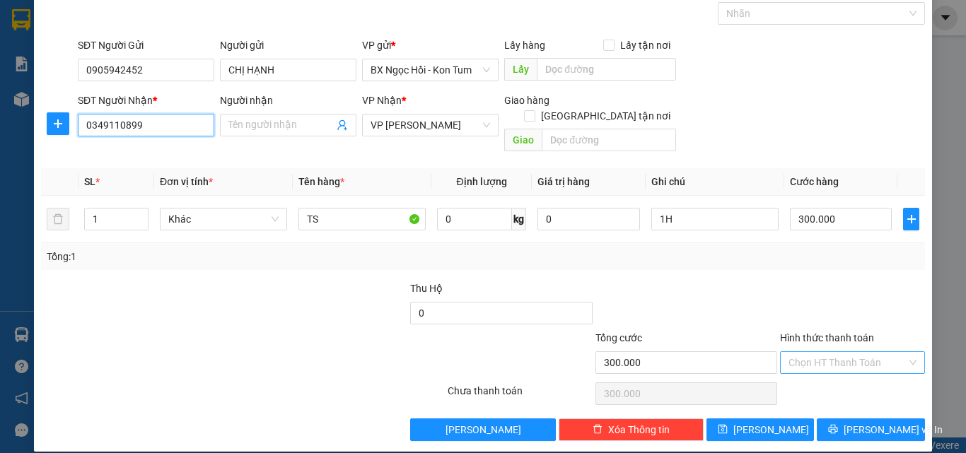
type input "0349110899"
click at [813, 352] on input "Hình thức thanh toán" at bounding box center [848, 362] width 118 height 21
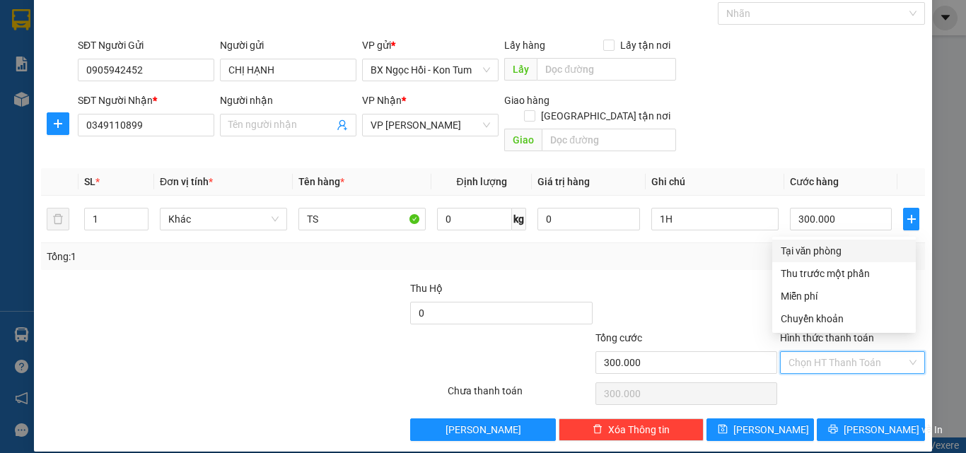
click at [812, 250] on div "Tại văn phòng" at bounding box center [844, 251] width 127 height 16
type input "0"
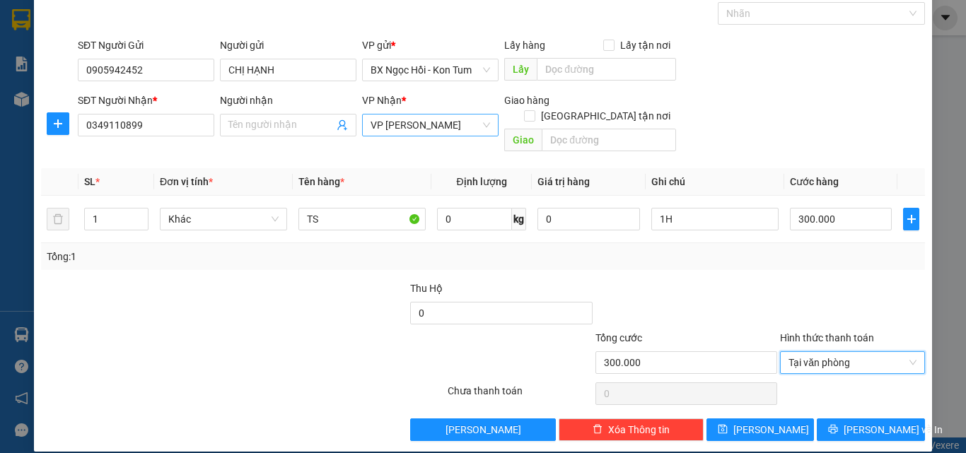
click at [405, 117] on span "VP [PERSON_NAME]" at bounding box center [431, 125] width 120 height 21
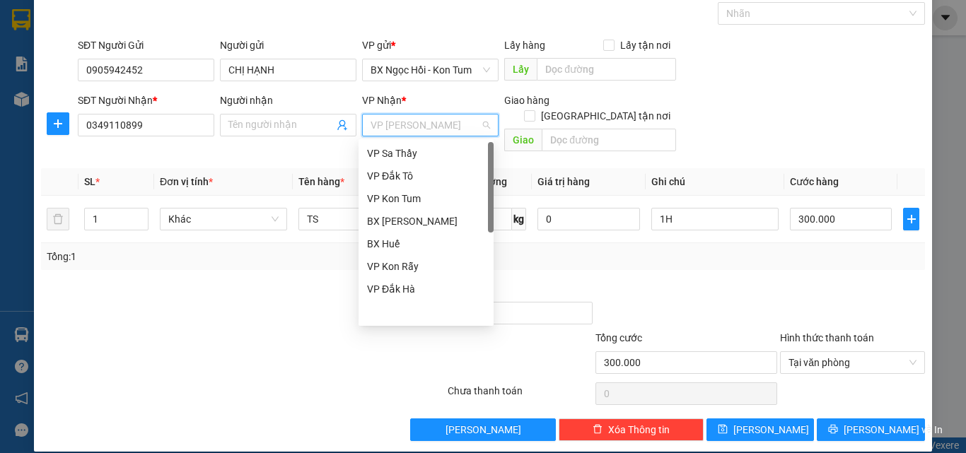
scroll to position [0, 0]
click at [427, 150] on div "BX Miền Đông" at bounding box center [426, 154] width 118 height 16
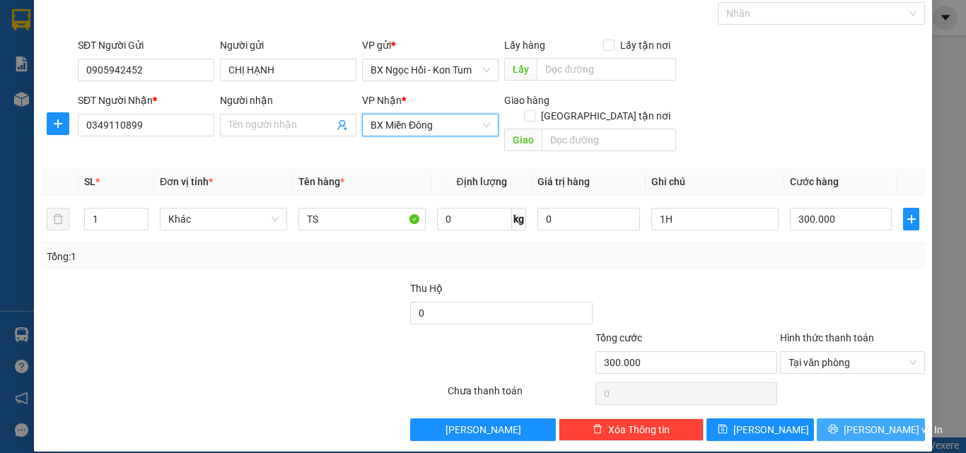
click at [881, 422] on span "[PERSON_NAME] và In" at bounding box center [893, 430] width 99 height 16
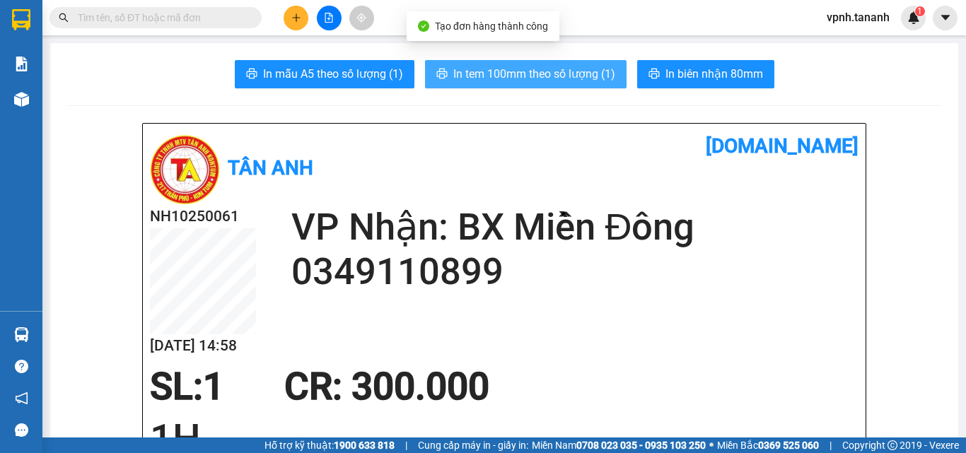
click at [535, 72] on span "In tem 100mm theo số lượng (1)" at bounding box center [534, 74] width 162 height 18
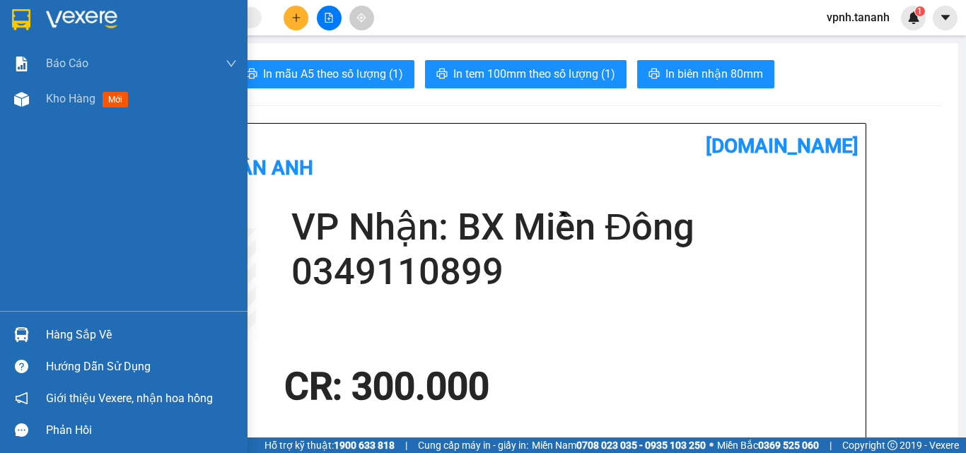
click at [20, 21] on img at bounding box center [21, 19] width 18 height 21
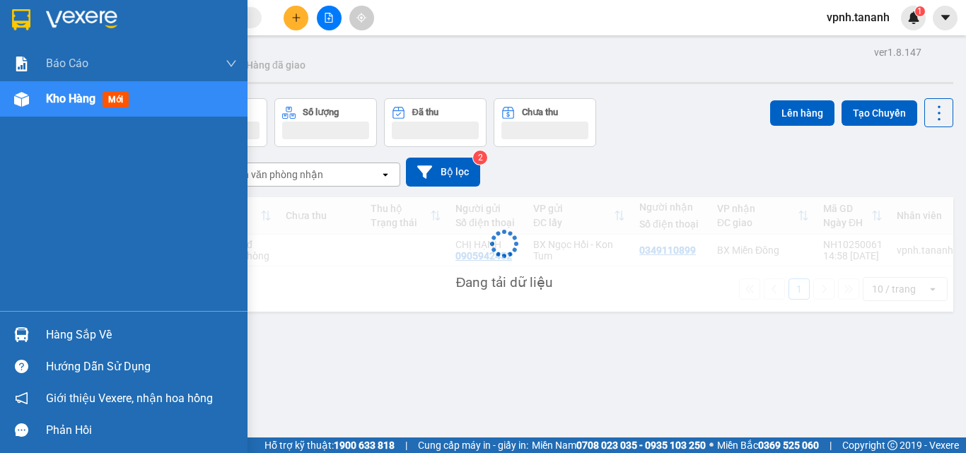
click at [21, 21] on img at bounding box center [21, 19] width 18 height 21
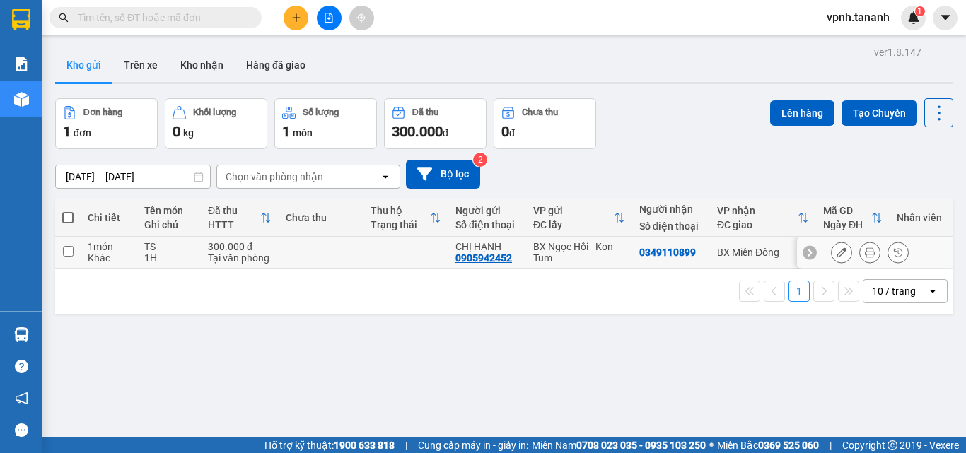
click at [69, 248] on input "checkbox" at bounding box center [68, 251] width 11 height 11
checkbox input "true"
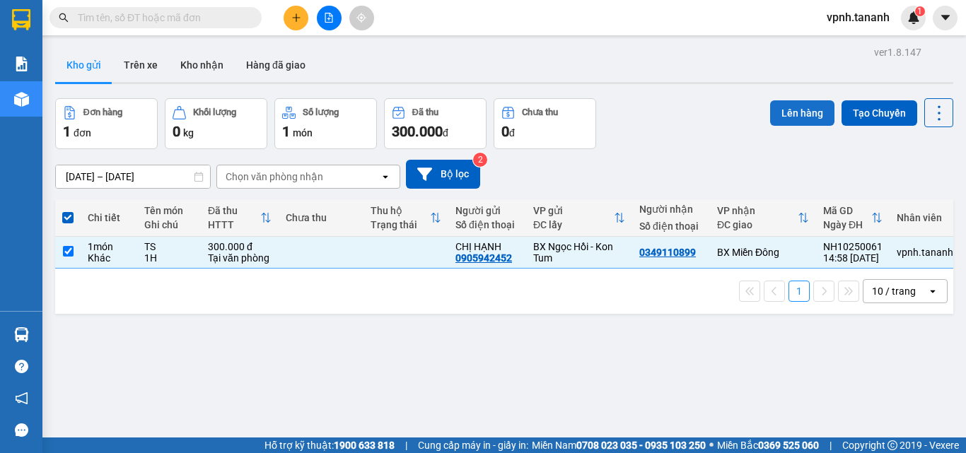
click at [783, 115] on button "Lên hàng" at bounding box center [802, 112] width 64 height 25
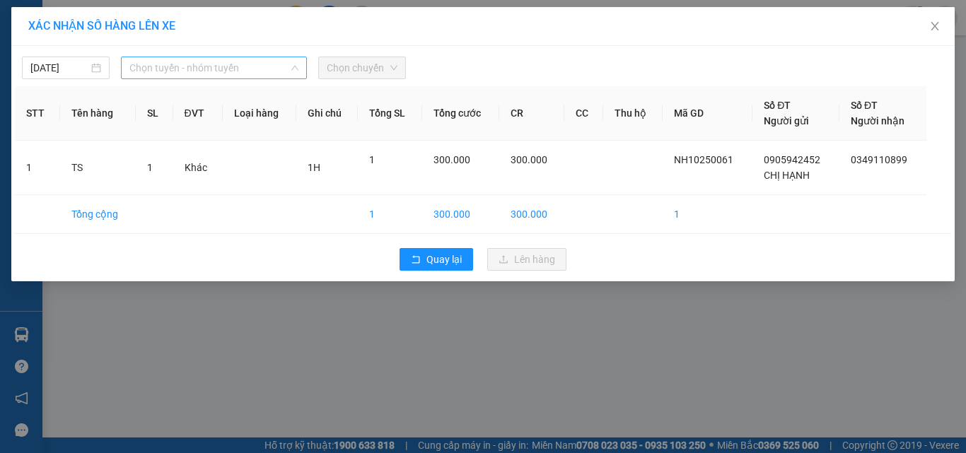
click at [274, 74] on span "Chọn tuyến - nhóm tuyến" at bounding box center [213, 67] width 169 height 21
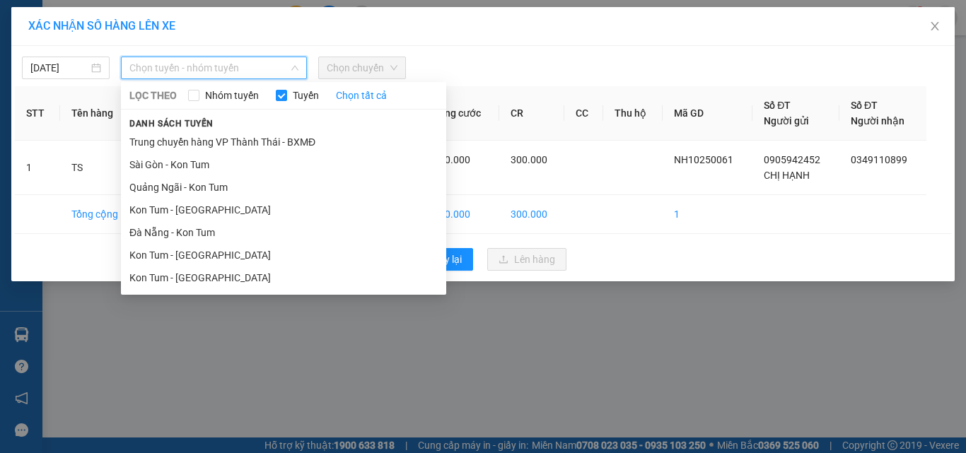
drag, startPoint x: 228, startPoint y: 282, endPoint x: 324, endPoint y: 89, distance: 215.1
click at [227, 274] on li "Kon Tum - [GEOGRAPHIC_DATA]" at bounding box center [283, 278] width 325 height 23
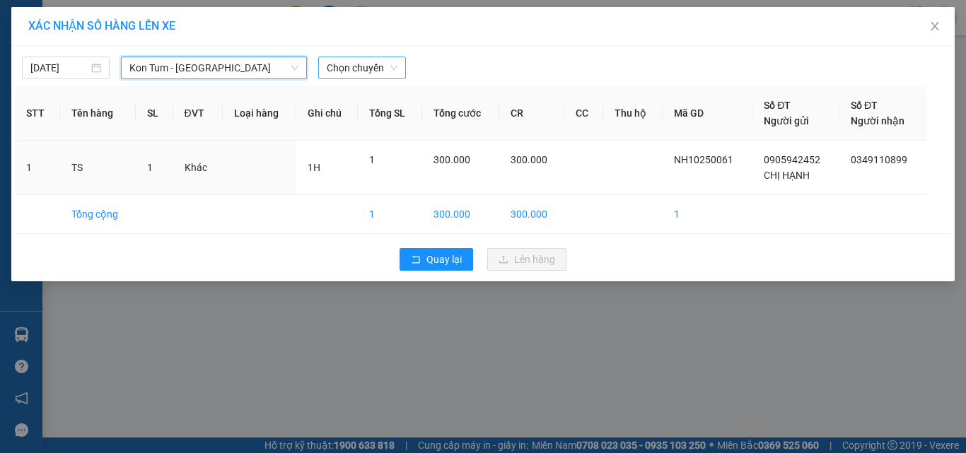
click at [360, 65] on span "Chọn chuyến" at bounding box center [362, 67] width 71 height 21
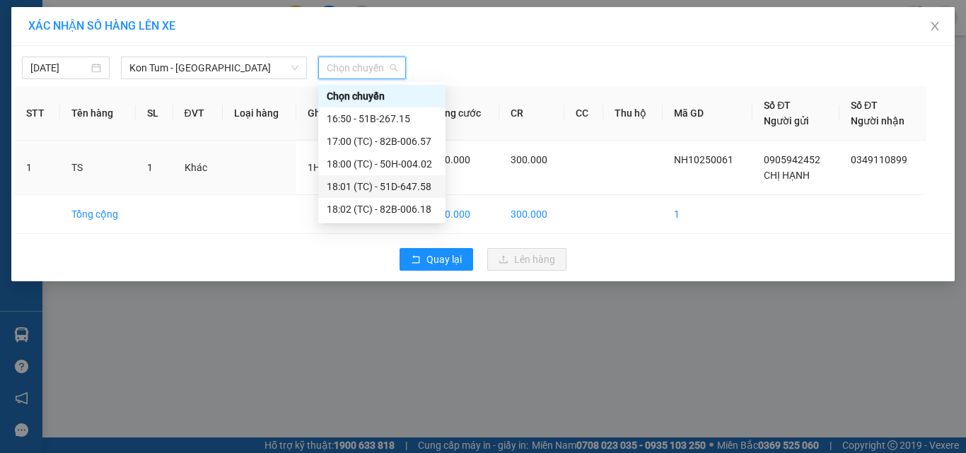
click at [399, 186] on div "18:01 (TC) - 51D-647.58" at bounding box center [382, 187] width 110 height 16
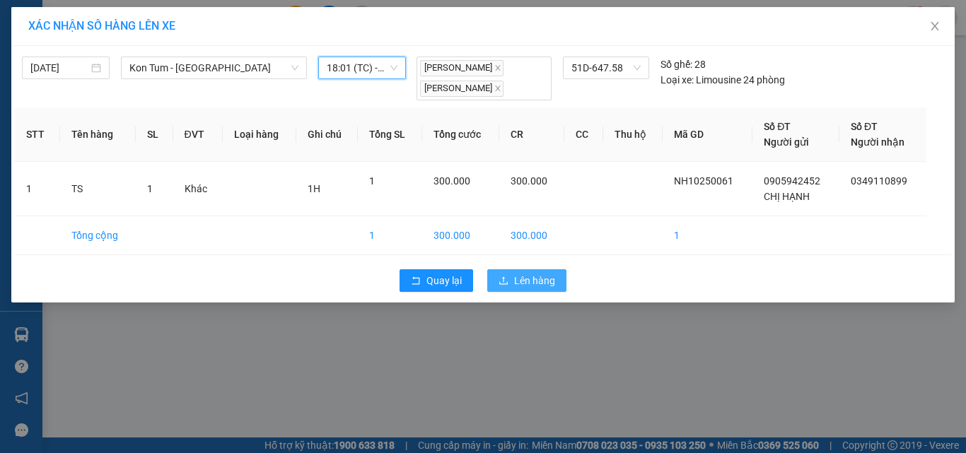
click at [530, 283] on span "Lên hàng" at bounding box center [534, 281] width 41 height 16
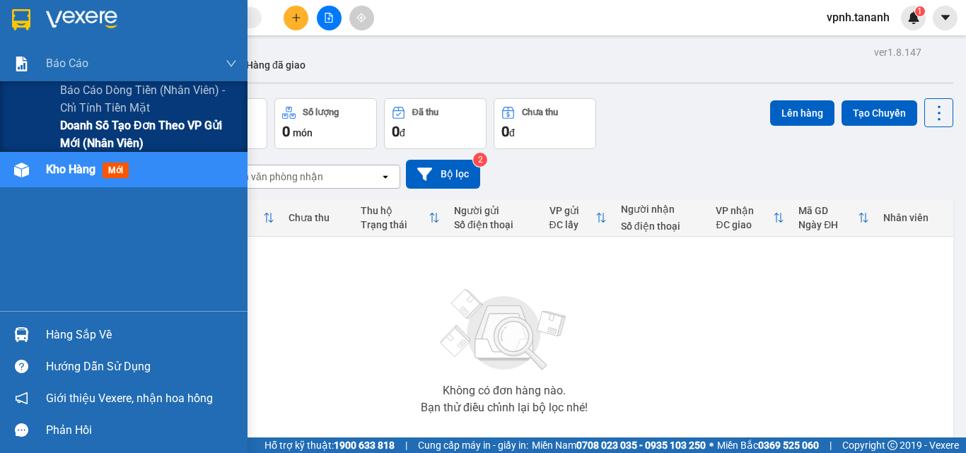
click at [67, 127] on span "Doanh số tạo đơn theo VP gửi mới (nhân viên)" at bounding box center [148, 134] width 177 height 35
